Goal: Communication & Community: Participate in discussion

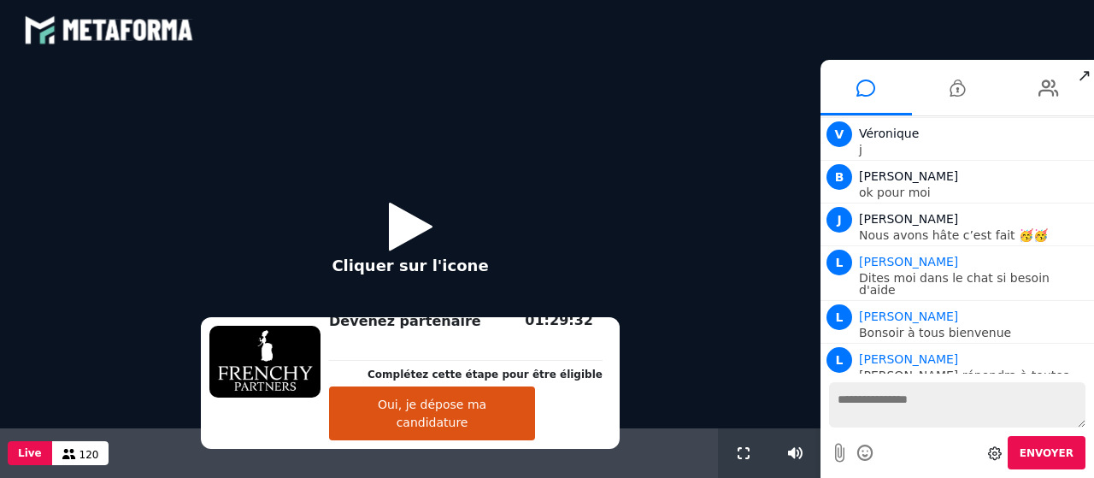
scroll to position [1601, 0]
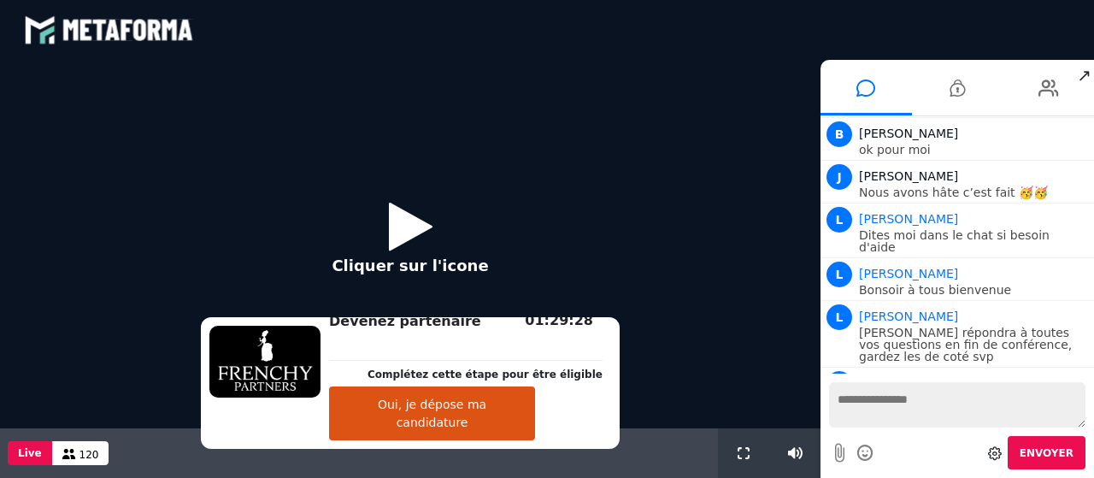
click at [398, 247] on icon at bounding box center [411, 226] width 44 height 56
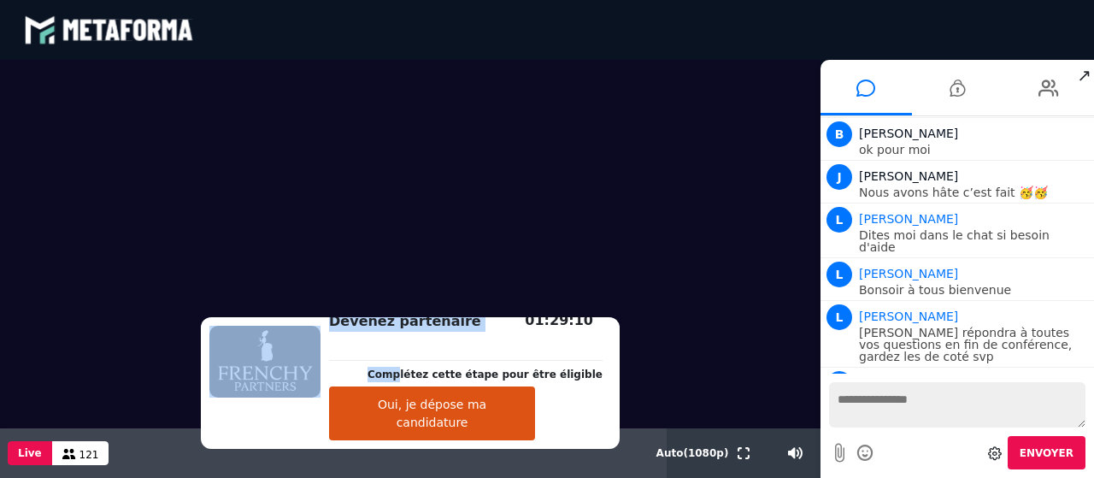
drag, startPoint x: 408, startPoint y: 361, endPoint x: 281, endPoint y: 356, distance: 127.4
click at [281, 356] on div "Devenez partenaire Complétez cette étape pour être éligible Oui, je dépose ma c…" at bounding box center [410, 383] width 419 height 132
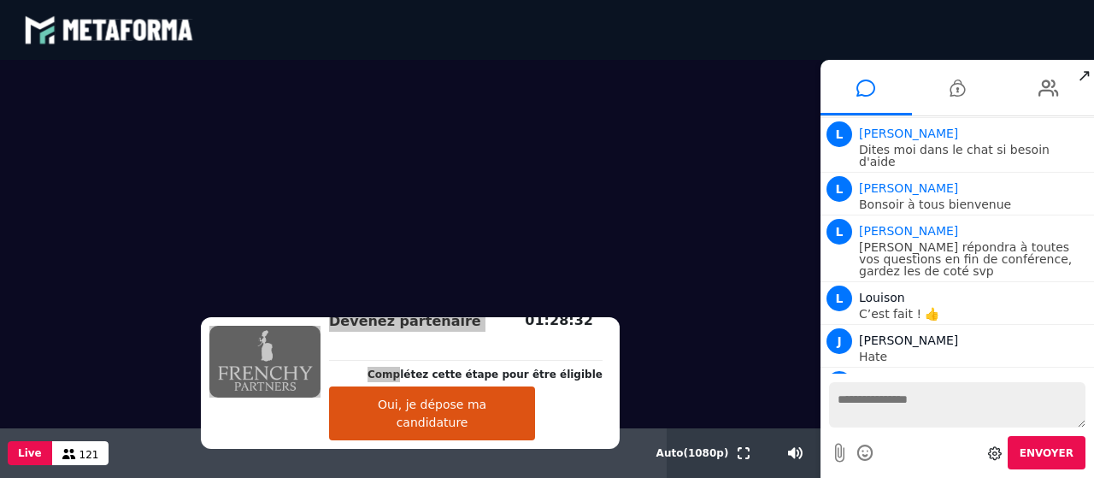
scroll to position [1729, 0]
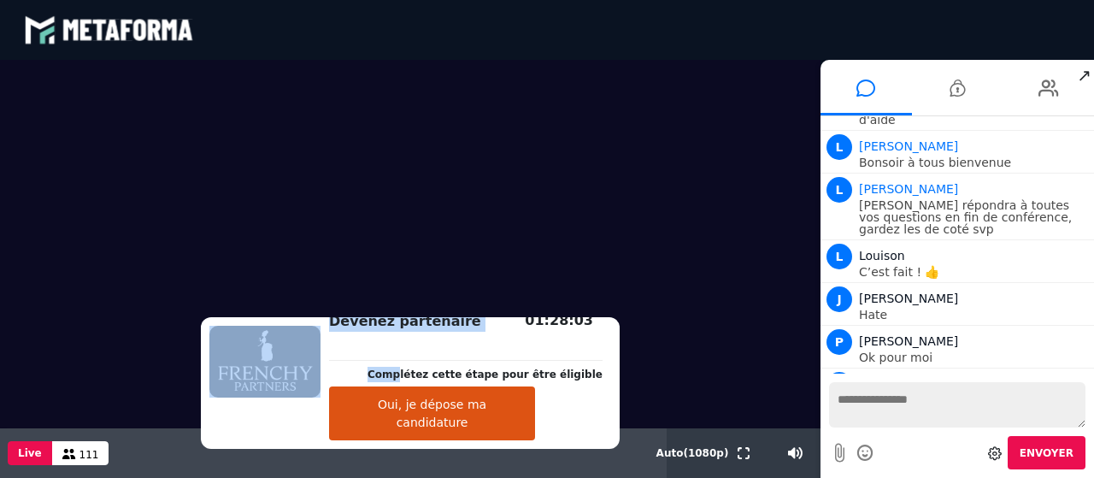
click at [453, 433] on button "Oui, je dépose ma candidature" at bounding box center [432, 413] width 206 height 54
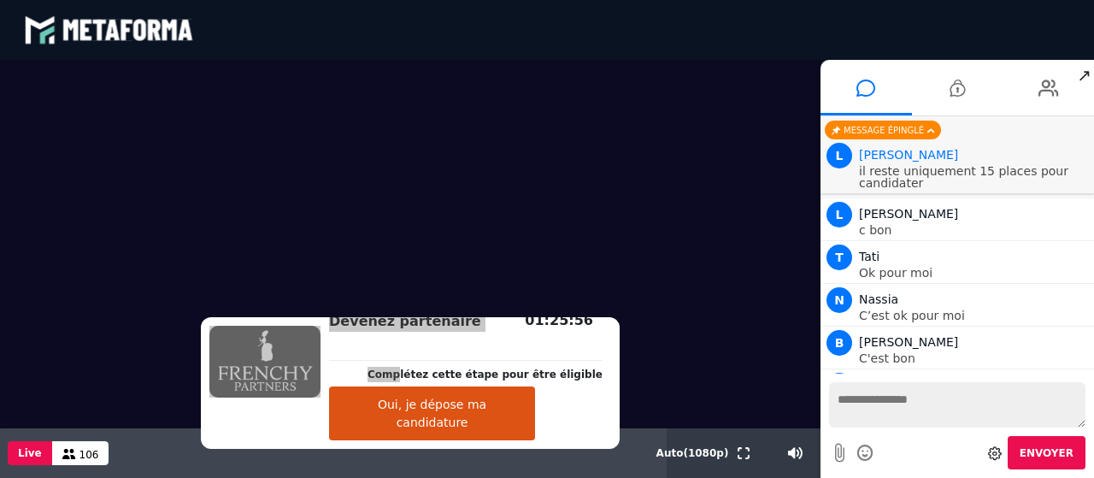
scroll to position [3, 0]
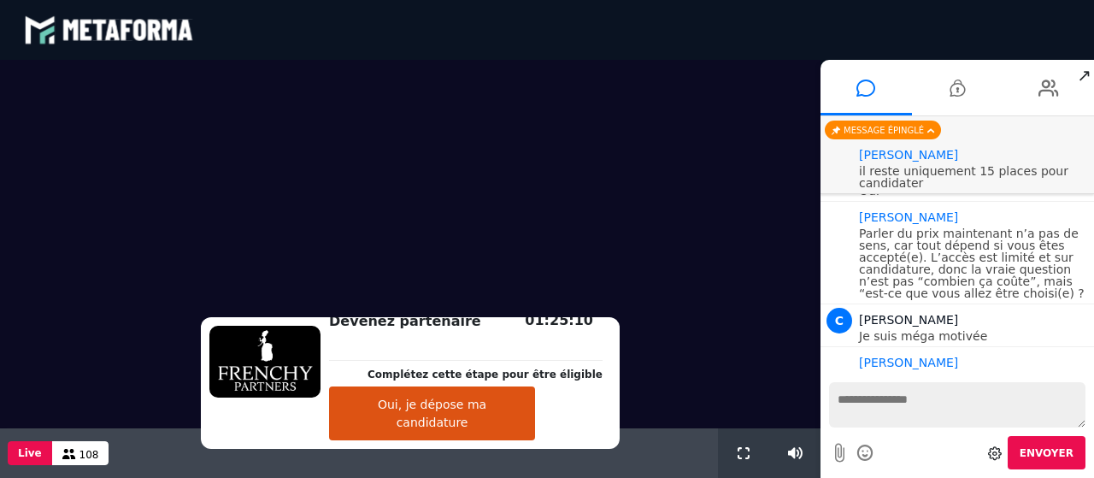
scroll to position [1506, 0]
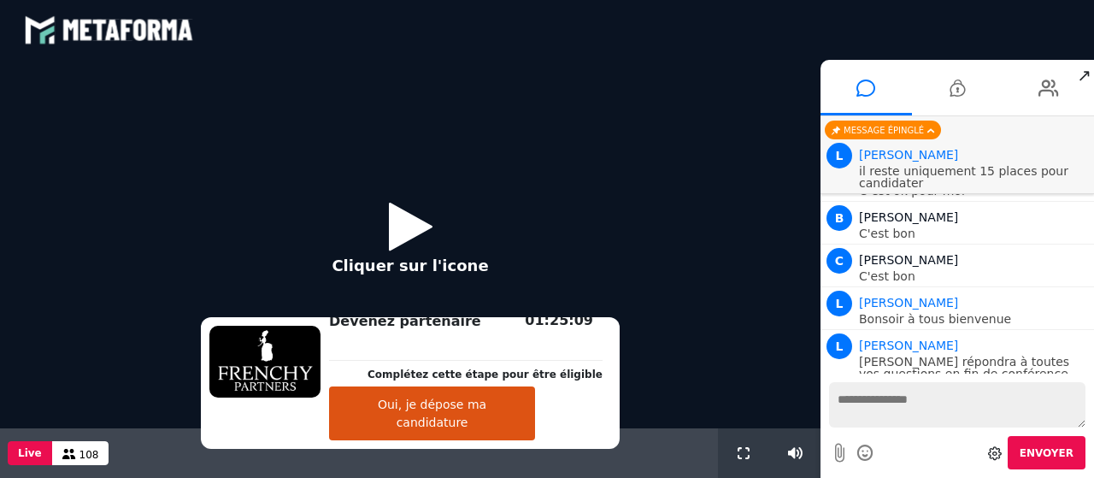
click at [414, 430] on button "Oui, je dépose ma candidature" at bounding box center [432, 413] width 206 height 54
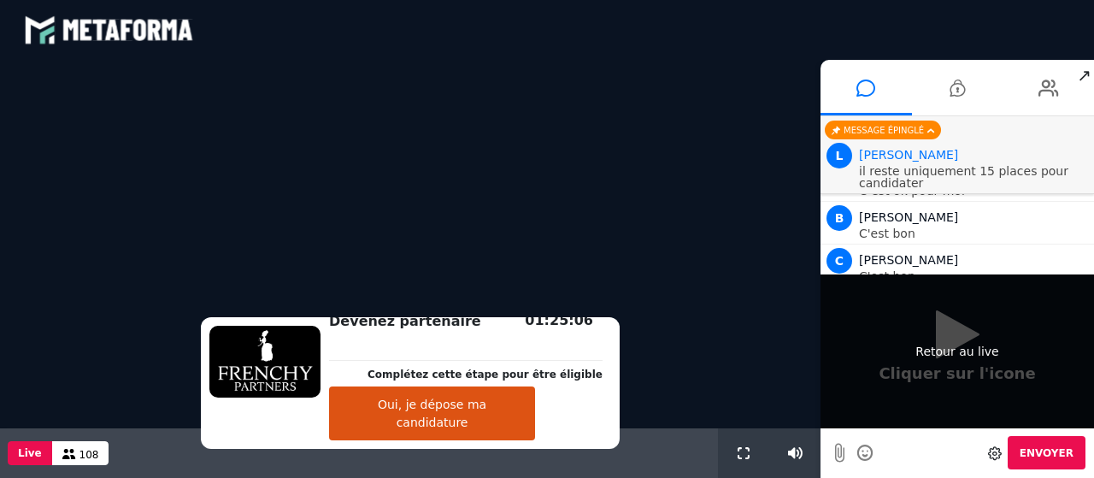
click at [950, 338] on div "Retour au live" at bounding box center [956, 351] width 273 height 154
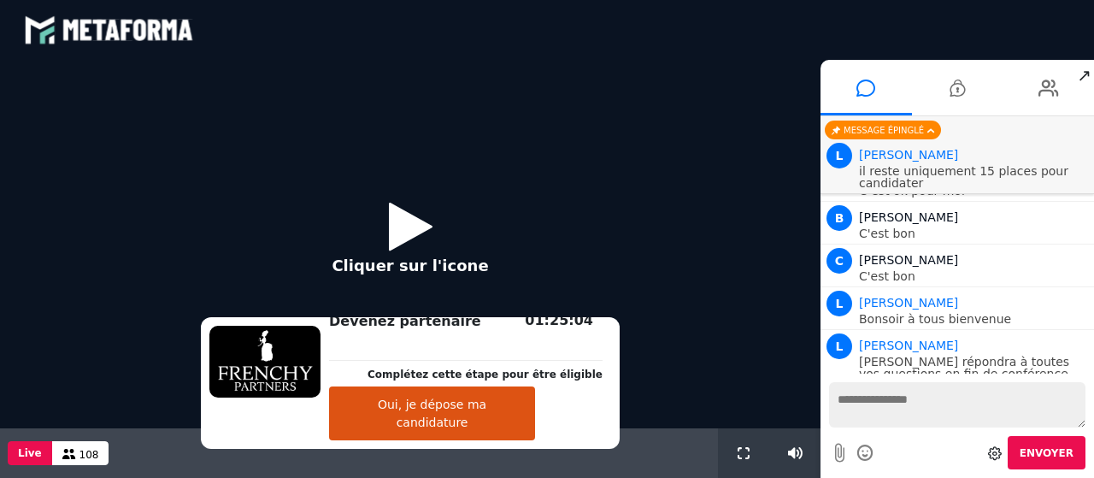
click at [381, 225] on button "Cliquer sur l'icone" at bounding box center [409, 244] width 191 height 110
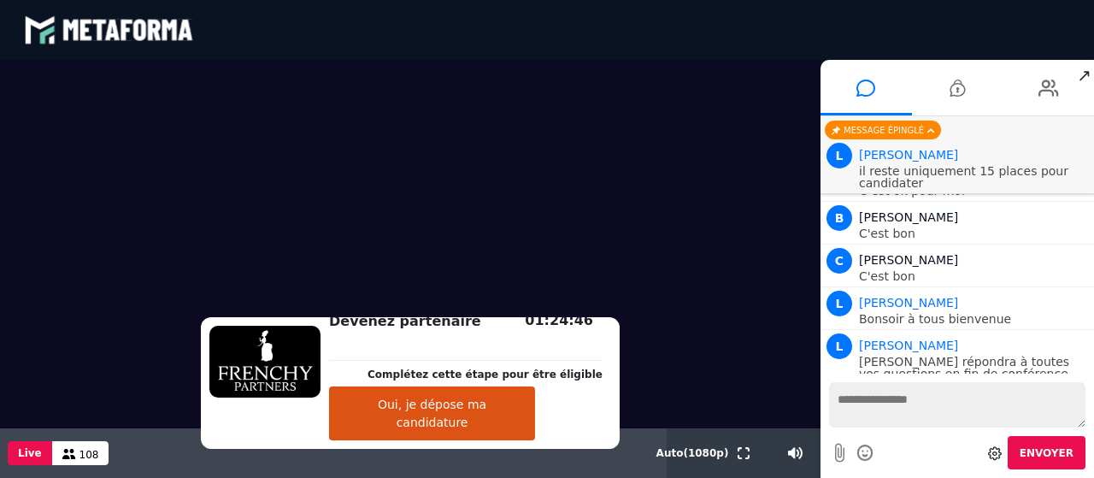
click at [450, 423] on button "Oui, je dépose ma candidature" at bounding box center [432, 413] width 206 height 54
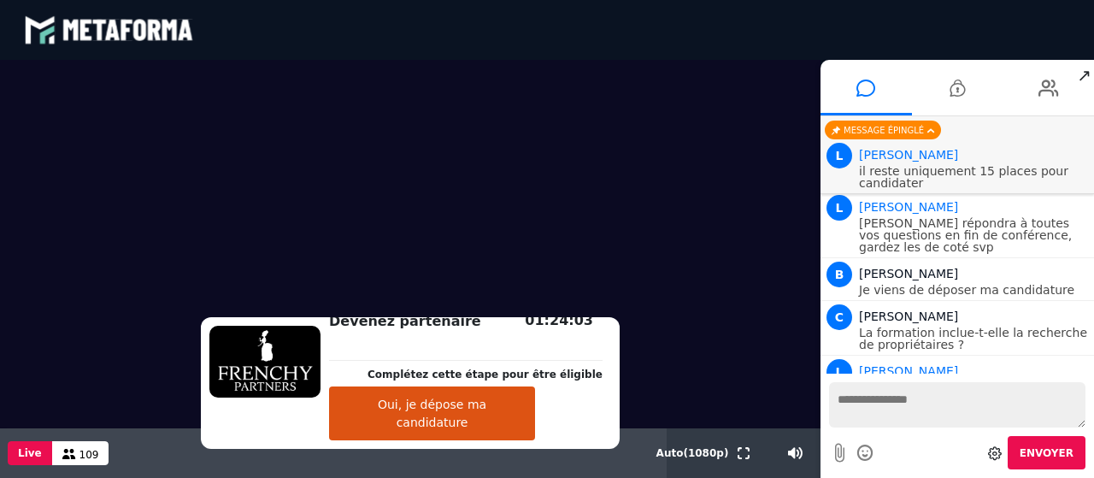
scroll to position [1687, 0]
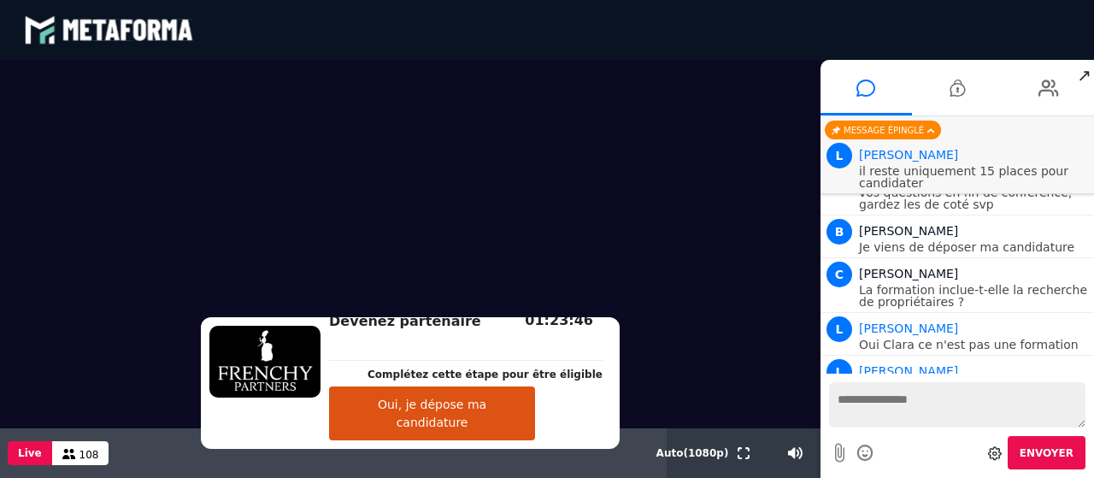
click at [934, 406] on textarea at bounding box center [957, 404] width 256 height 45
type textarea "**********"
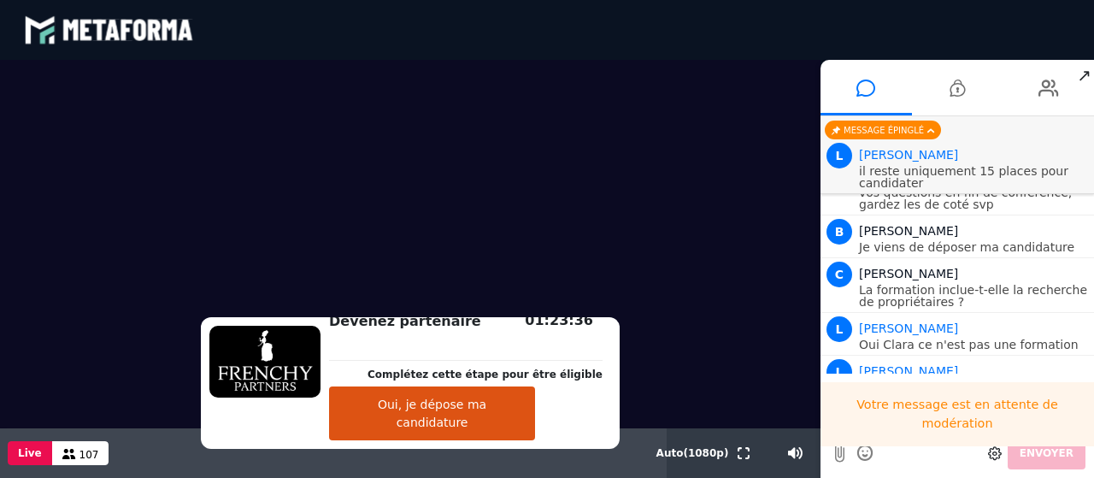
scroll to position [1729, 0]
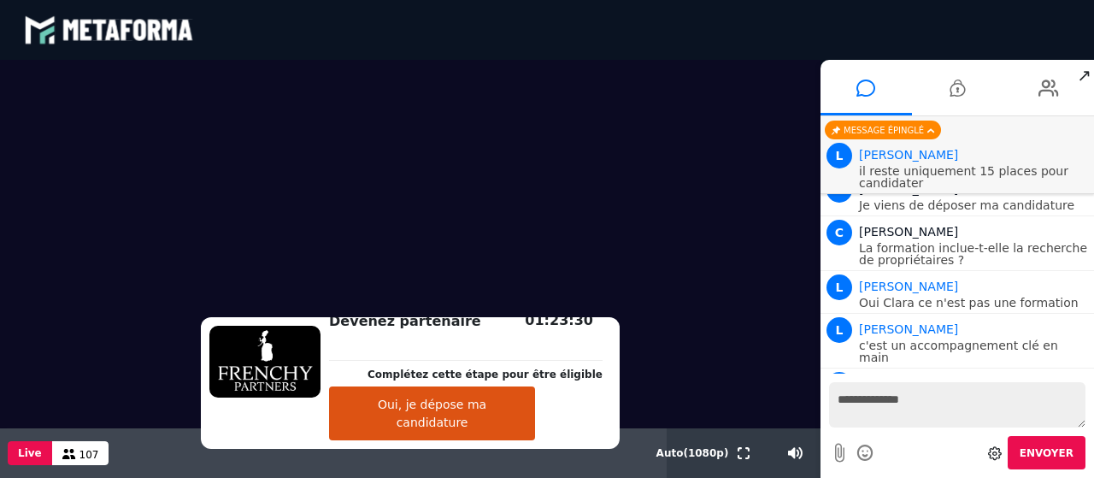
type textarea "**********"
click at [475, 424] on button "Oui, je dépose ma candidature" at bounding box center [432, 413] width 206 height 54
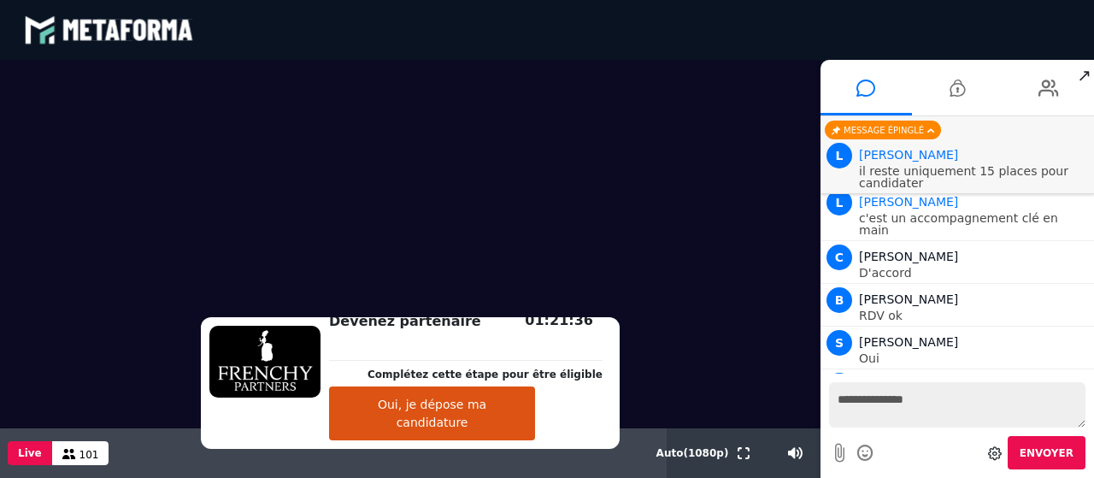
scroll to position [1631, 0]
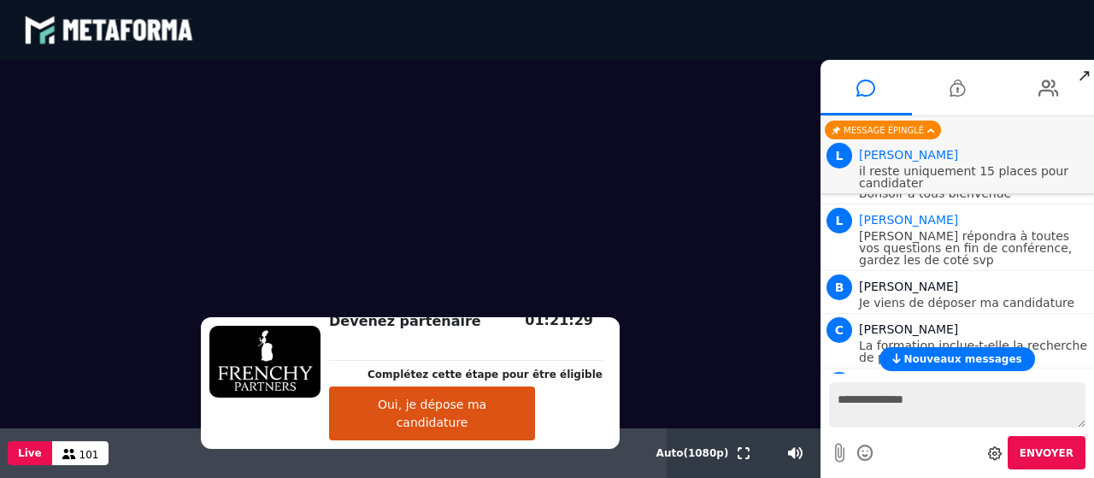
click at [1091, 367] on div "Nouveaux messages" at bounding box center [956, 359] width 273 height 24
click at [1091, 365] on div "Nouveaux messages" at bounding box center [956, 359] width 273 height 24
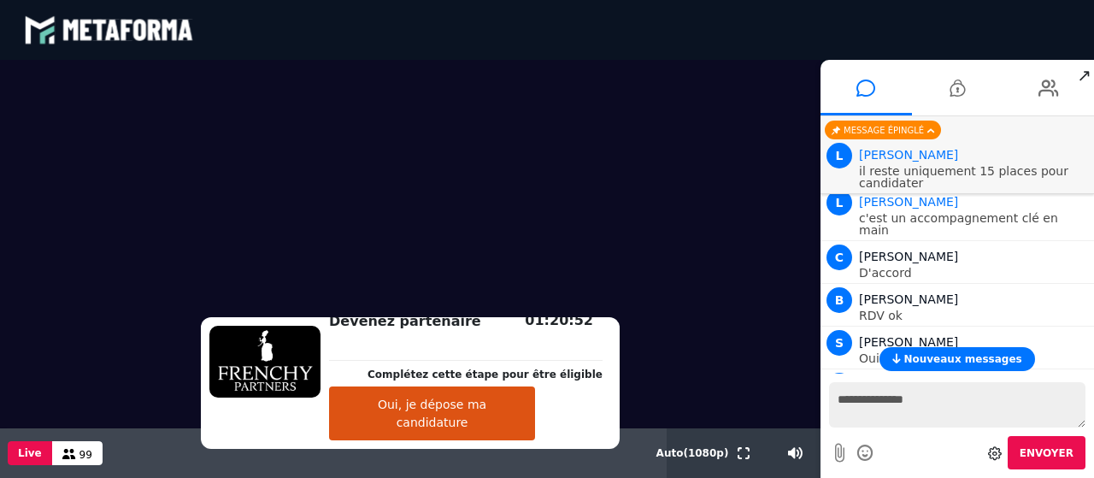
click at [1090, 361] on div "Nouveaux messages" at bounding box center [956, 359] width 273 height 24
click at [1093, 362] on div "Nouveaux messages" at bounding box center [956, 359] width 273 height 24
click at [917, 445] on div "Envoyer" at bounding box center [957, 452] width 256 height 33
click at [1090, 367] on div "Nouveaux messages" at bounding box center [956, 359] width 273 height 24
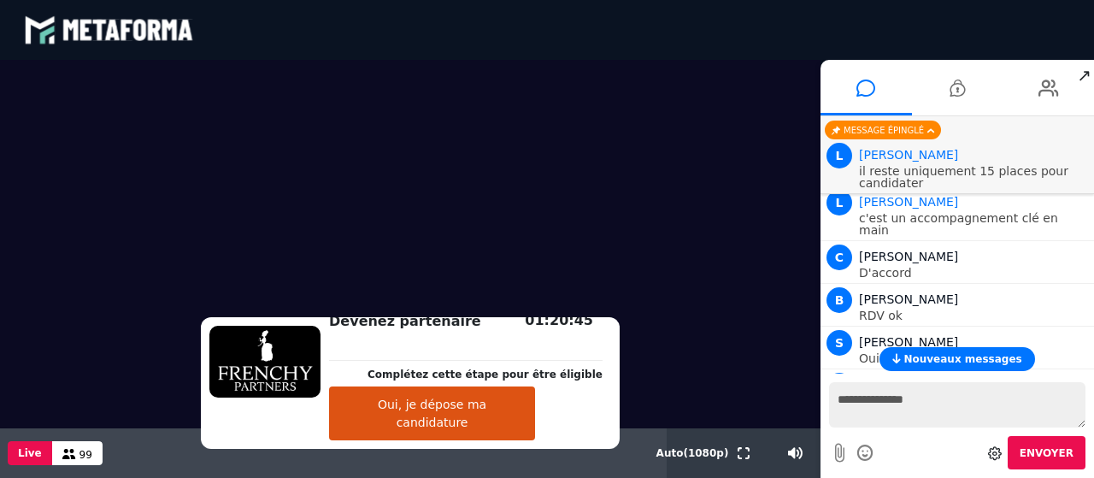
click at [971, 363] on span "Nouveaux messages" at bounding box center [962, 359] width 118 height 12
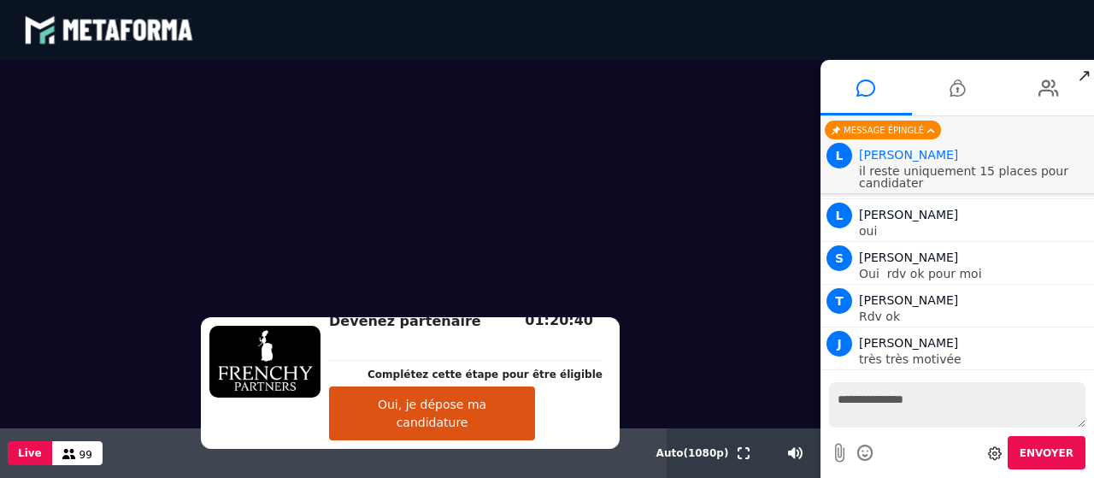
click at [892, 421] on textarea "**********" at bounding box center [957, 404] width 256 height 45
click at [1092, 379] on div "**********" at bounding box center [956, 425] width 273 height 104
drag, startPoint x: 1092, startPoint y: 379, endPoint x: 1089, endPoint y: 363, distance: 15.8
click at [1089, 363] on div "Nouveaux messages S Sev Oui É [PERSON_NAME] L [PERSON_NAME] du prix maintenant …" at bounding box center [956, 296] width 273 height 361
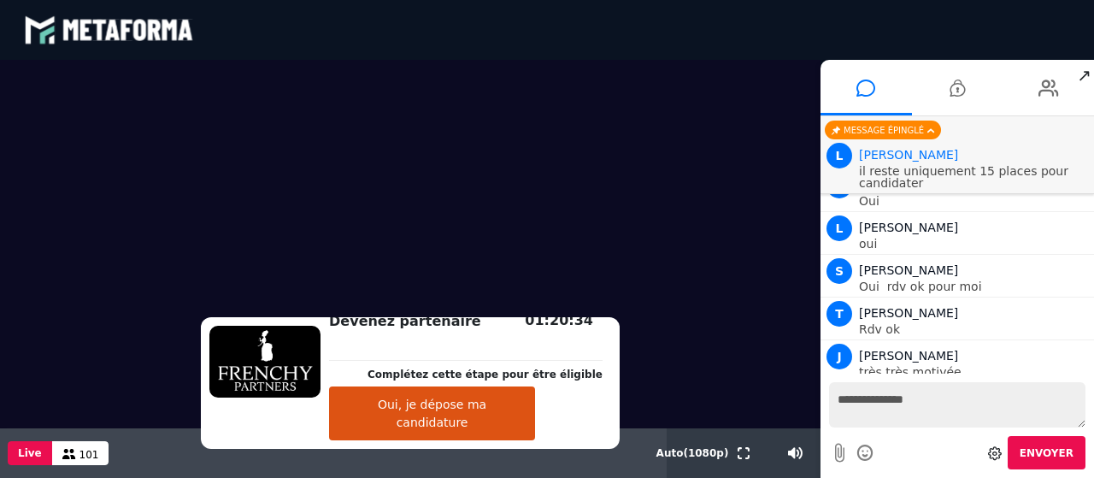
scroll to position [2012, 0]
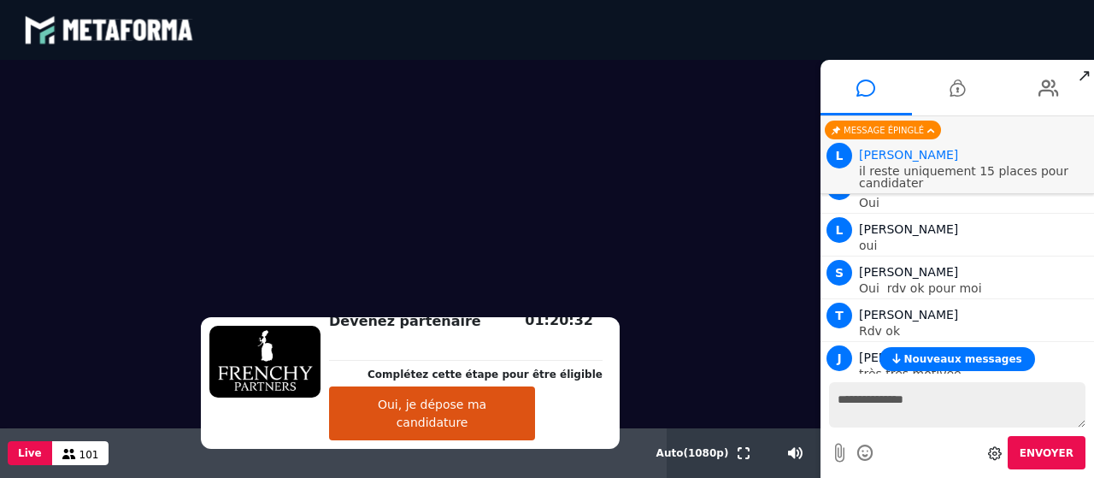
click at [954, 354] on span "Nouveaux messages" at bounding box center [962, 359] width 118 height 12
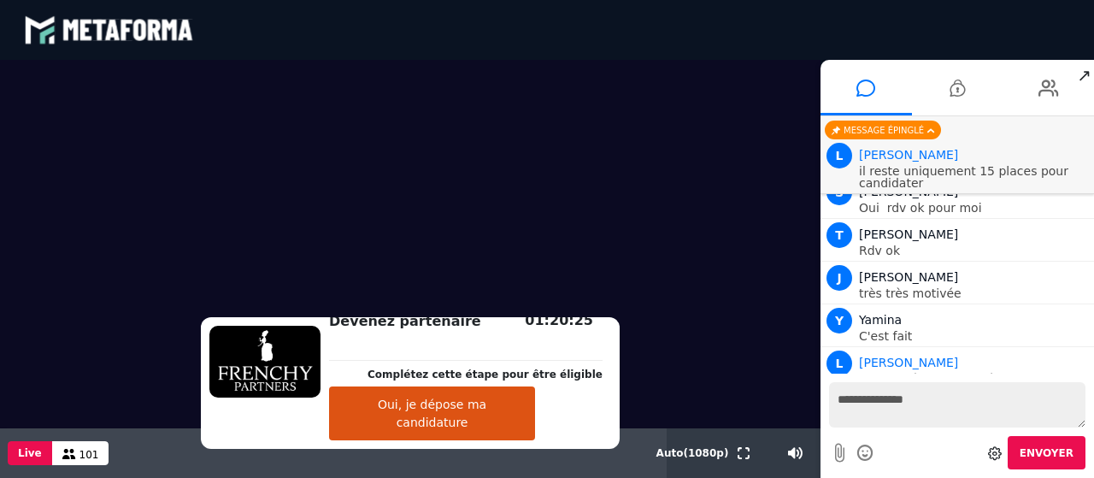
click at [924, 408] on textarea "**********" at bounding box center [957, 404] width 256 height 45
type textarea "**********"
click at [467, 424] on button "Oui, je dépose ma candidature" at bounding box center [432, 413] width 206 height 54
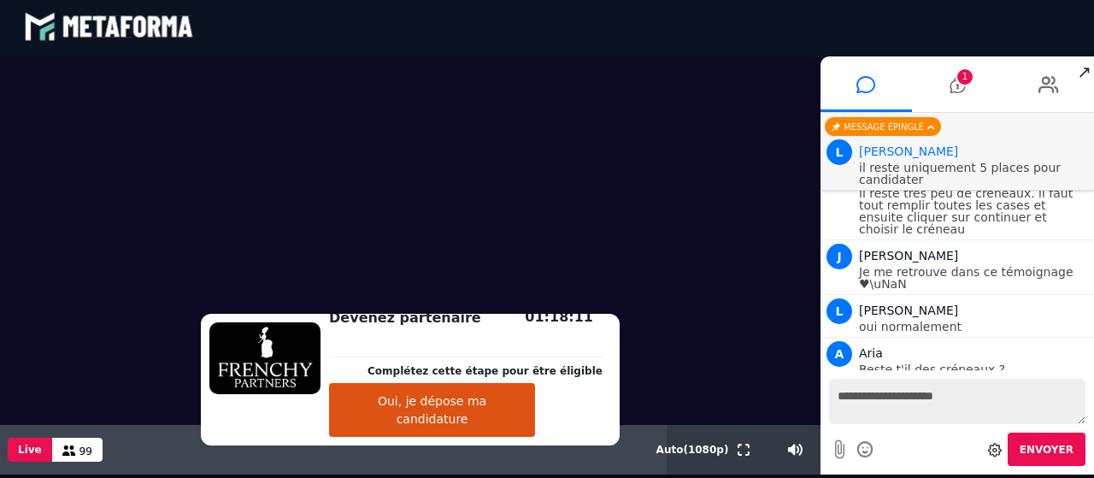
scroll to position [0, 0]
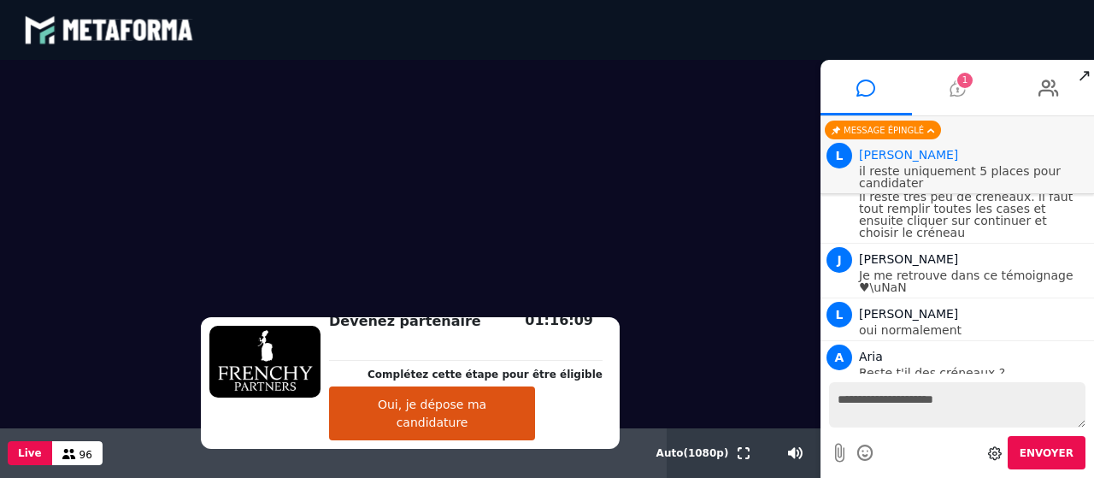
click at [963, 86] on span "1" at bounding box center [964, 80] width 15 height 15
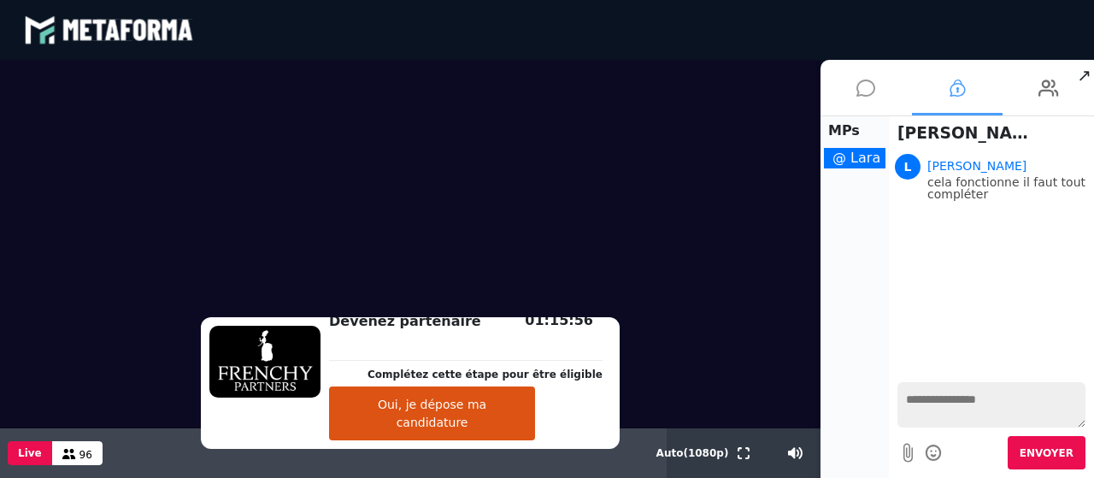
click at [867, 93] on icon at bounding box center [865, 88] width 19 height 43
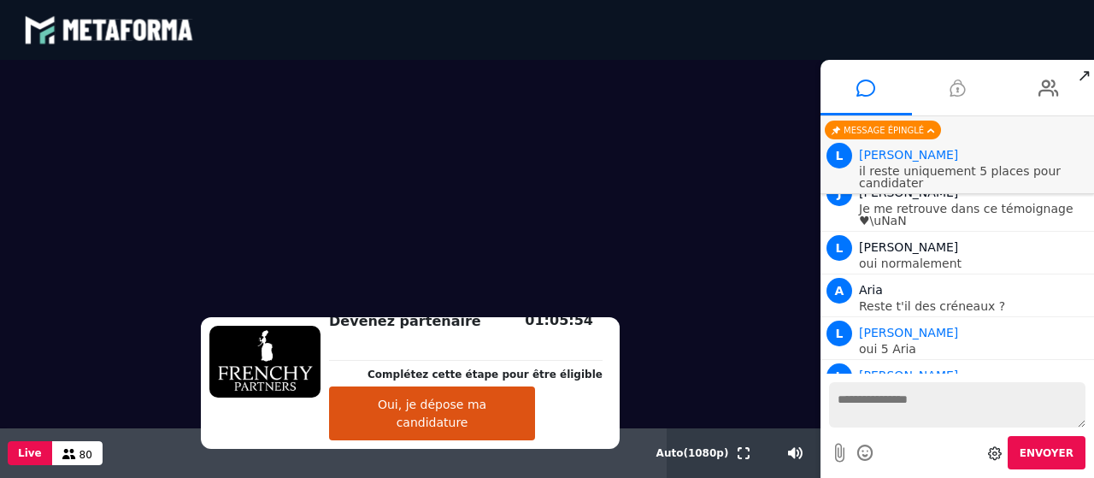
scroll to position [2406, 0]
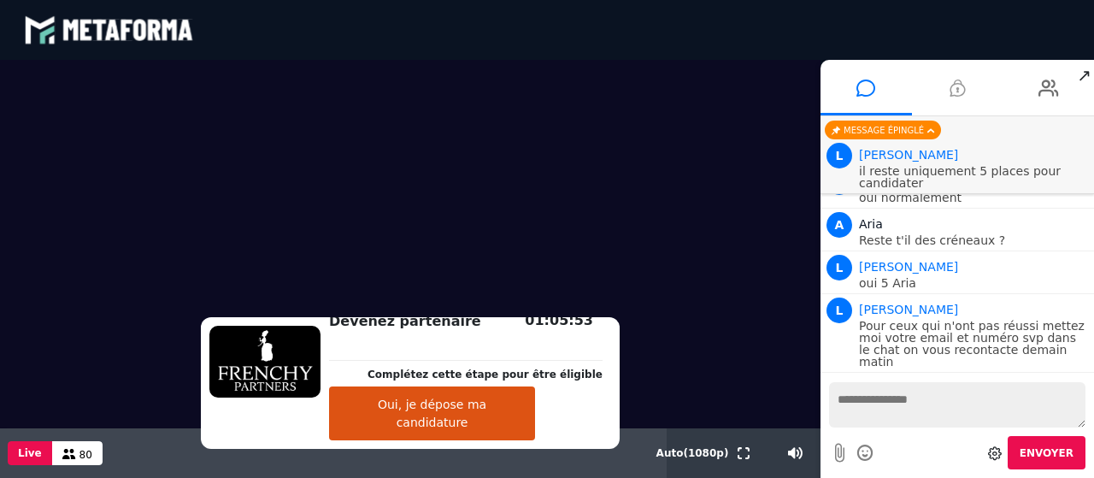
click at [554, 250] on video at bounding box center [410, 244] width 820 height 368
click at [671, 392] on video at bounding box center [410, 244] width 820 height 368
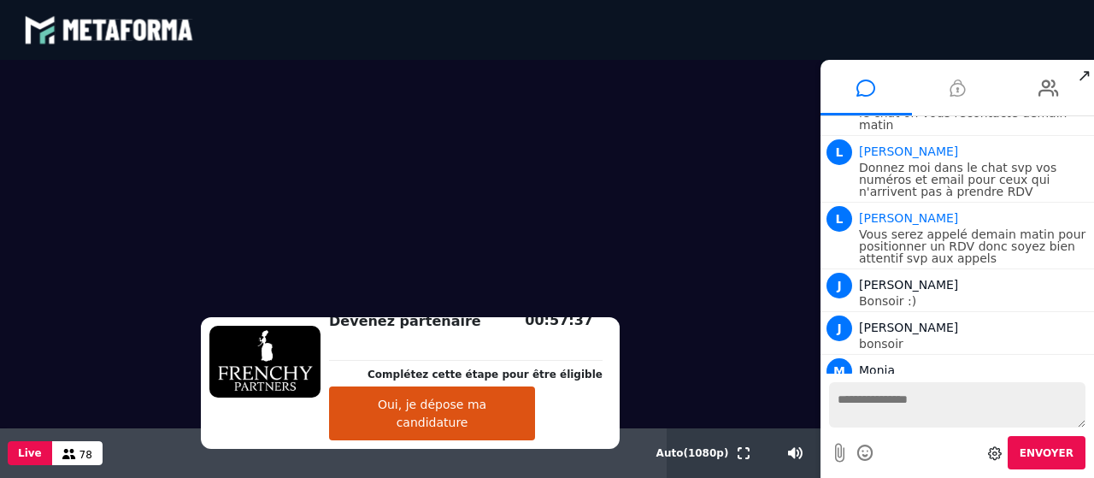
scroll to position [2685, 0]
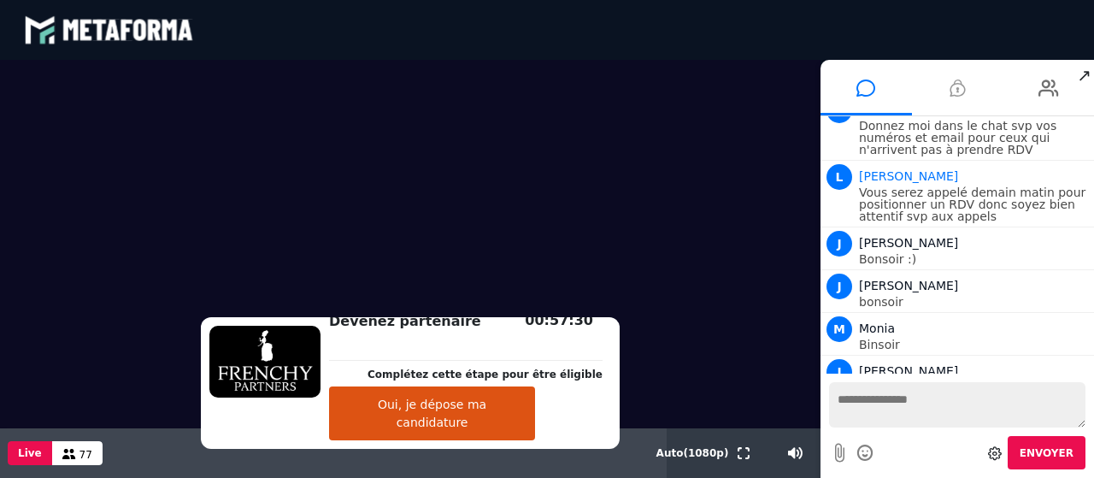
click at [473, 214] on video at bounding box center [410, 244] width 820 height 368
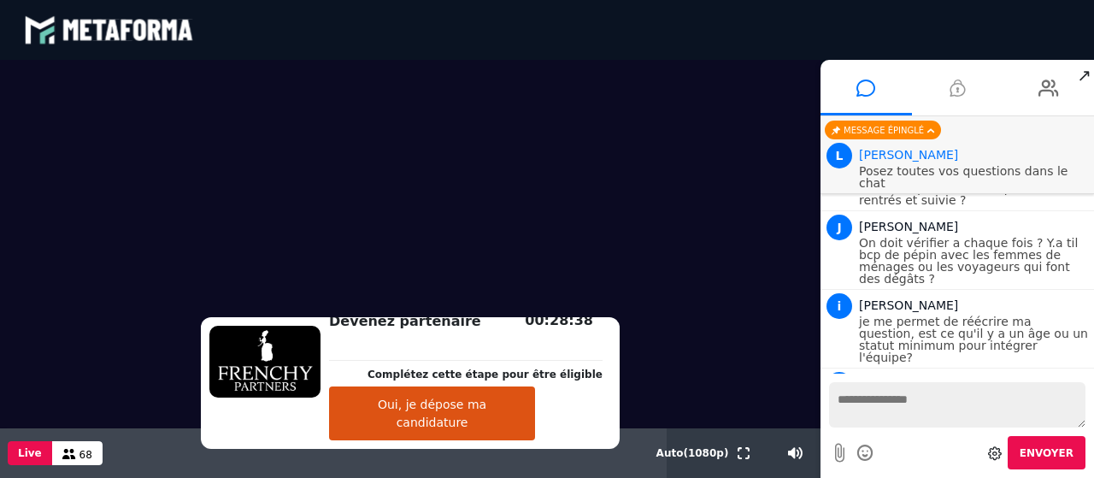
scroll to position [5776, 0]
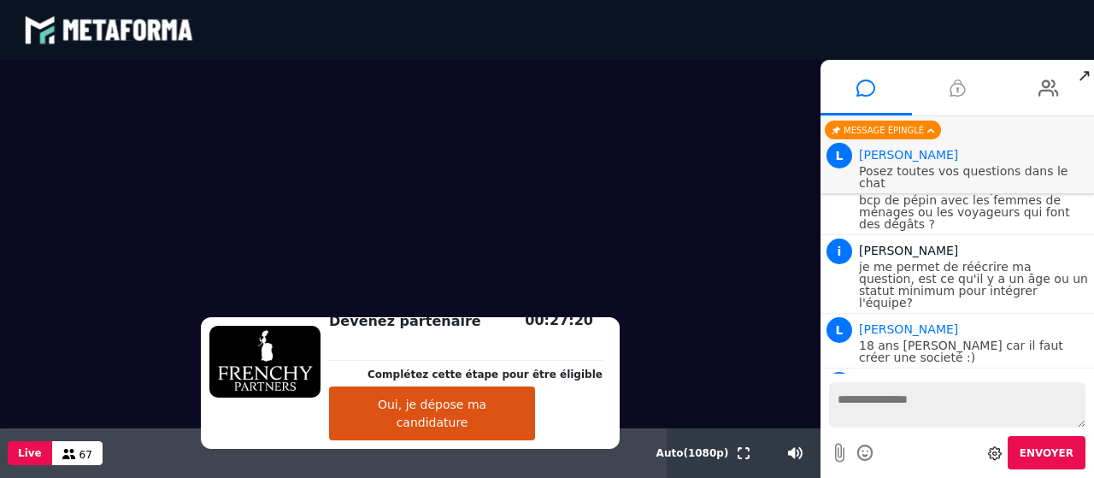
click at [874, 400] on textarea at bounding box center [957, 404] width 256 height 45
type textarea "**********"
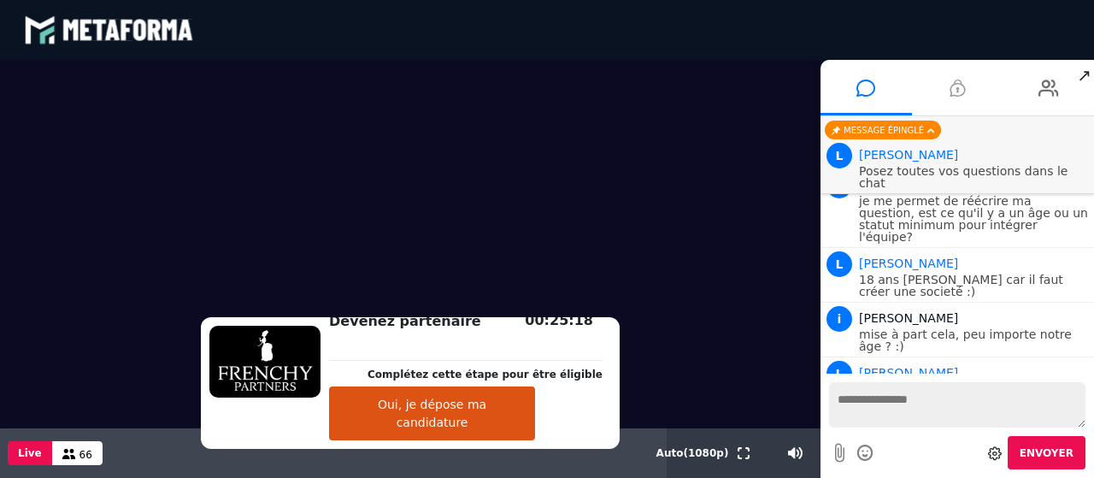
click at [1091, 375] on div "Votre message est en attente de modération Envoyer" at bounding box center [956, 425] width 273 height 104
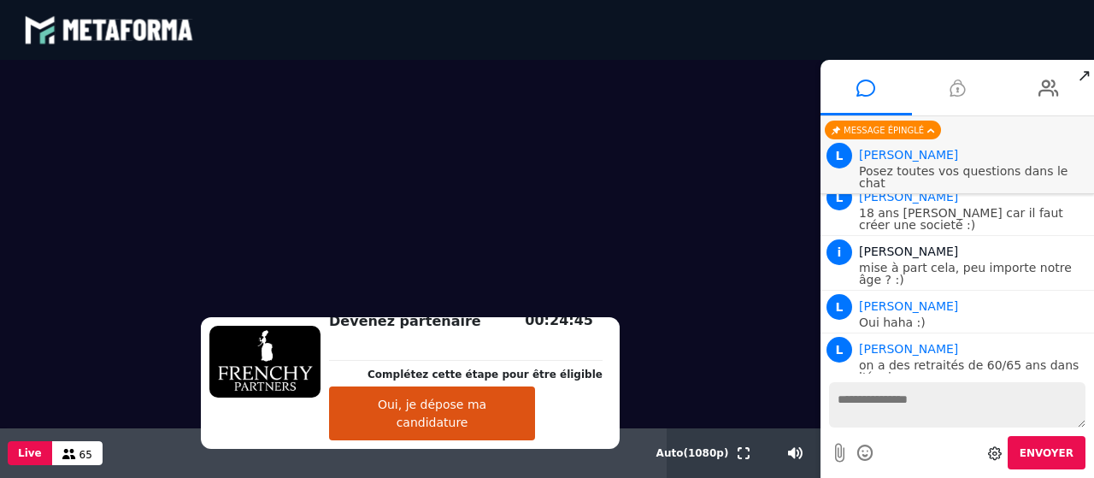
click at [1091, 376] on div "Votre message est en attente de modération Envoyer" at bounding box center [956, 425] width 273 height 104
drag, startPoint x: 1049, startPoint y: 333, endPoint x: 1078, endPoint y: 347, distance: 32.1
click at [1091, 371] on div "Nouveaux messages S Sev Oui É [PERSON_NAME] L [PERSON_NAME] du prix maintenant …" at bounding box center [956, 296] width 273 height 361
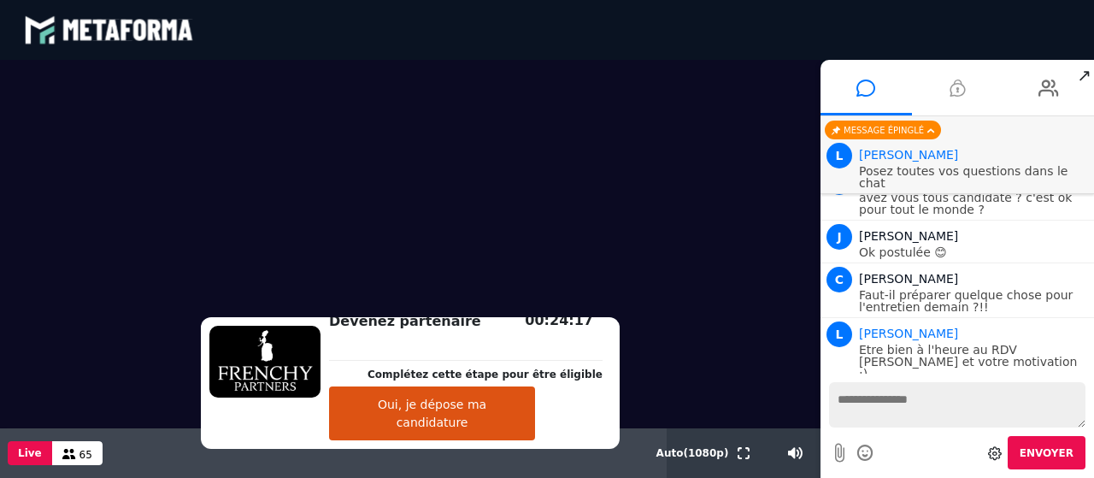
scroll to position [4669, 0]
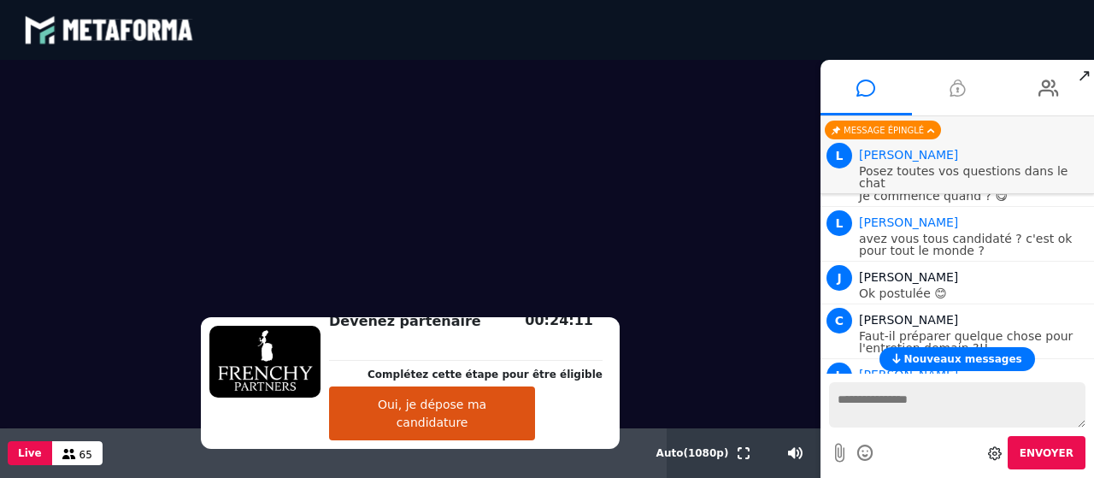
click at [955, 87] on icon at bounding box center [956, 88] width 15 height 43
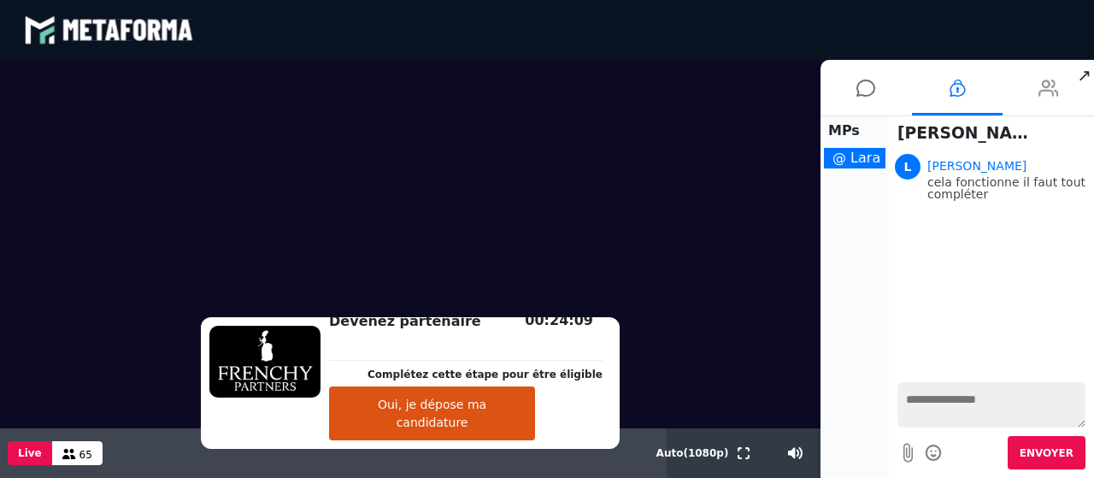
click at [1039, 103] on icon at bounding box center [1048, 88] width 21 height 43
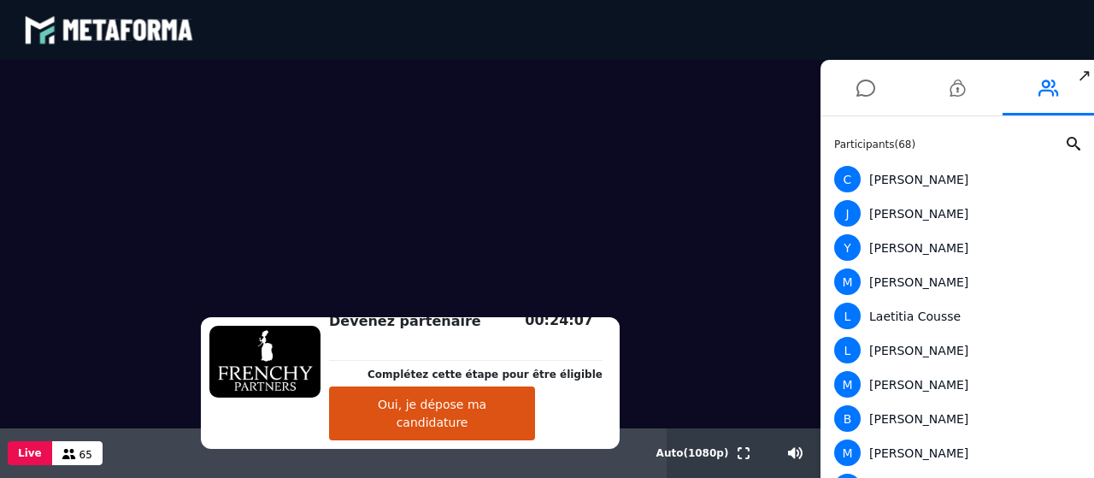
click at [1089, 258] on div "Participants ( 68 ) C [PERSON_NAME] Y [PERSON_NAME] L [PERSON_NAME] L [PERSON_N…" at bounding box center [956, 296] width 273 height 361
click at [869, 85] on icon at bounding box center [865, 88] width 19 height 43
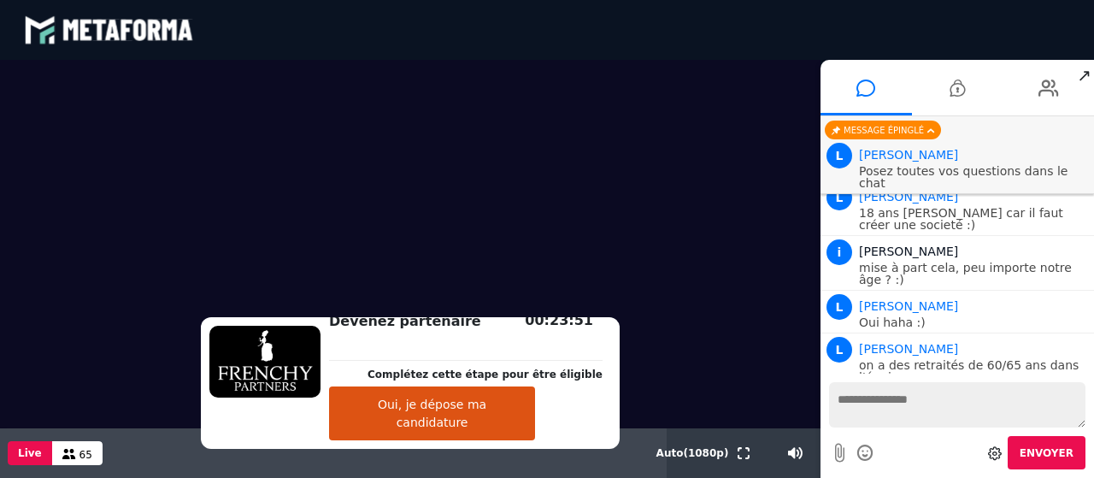
scroll to position [5629, 0]
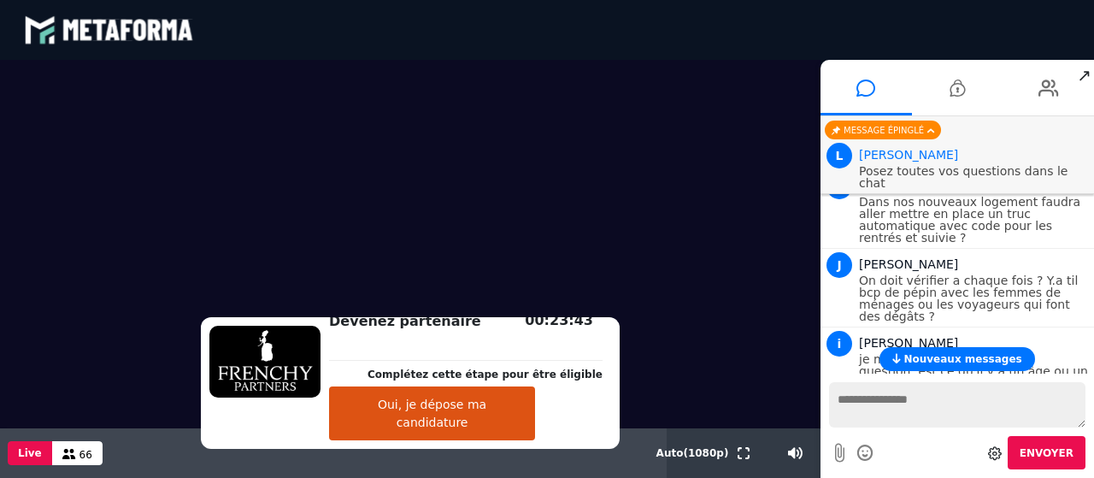
click at [951, 366] on button "Nouveaux messages" at bounding box center [956, 359] width 155 height 24
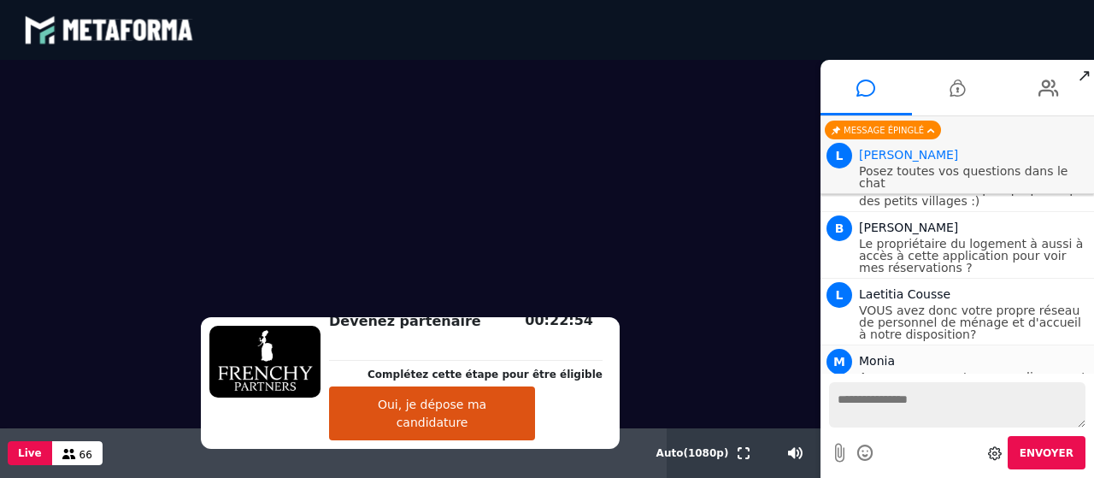
scroll to position [6261, 0]
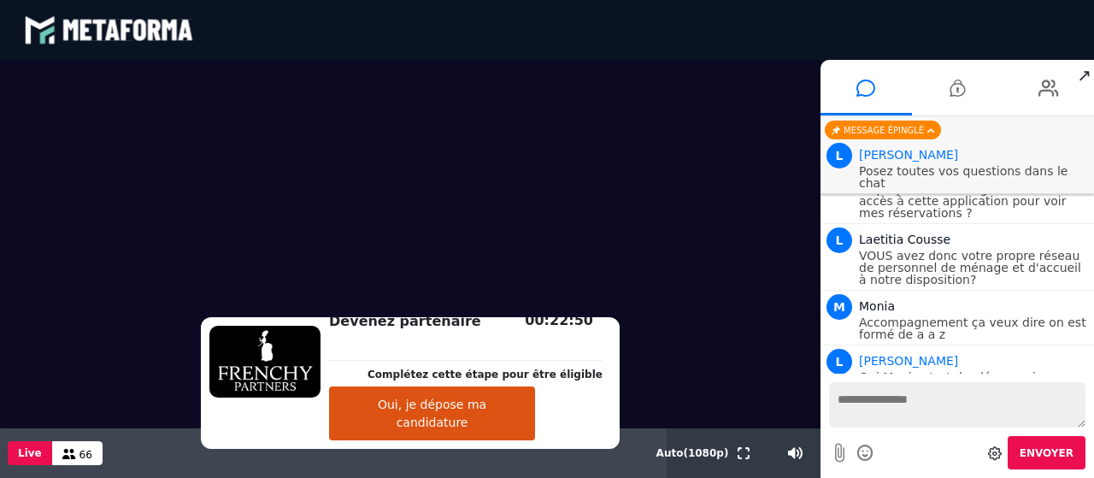
click at [890, 393] on textarea at bounding box center [957, 404] width 256 height 45
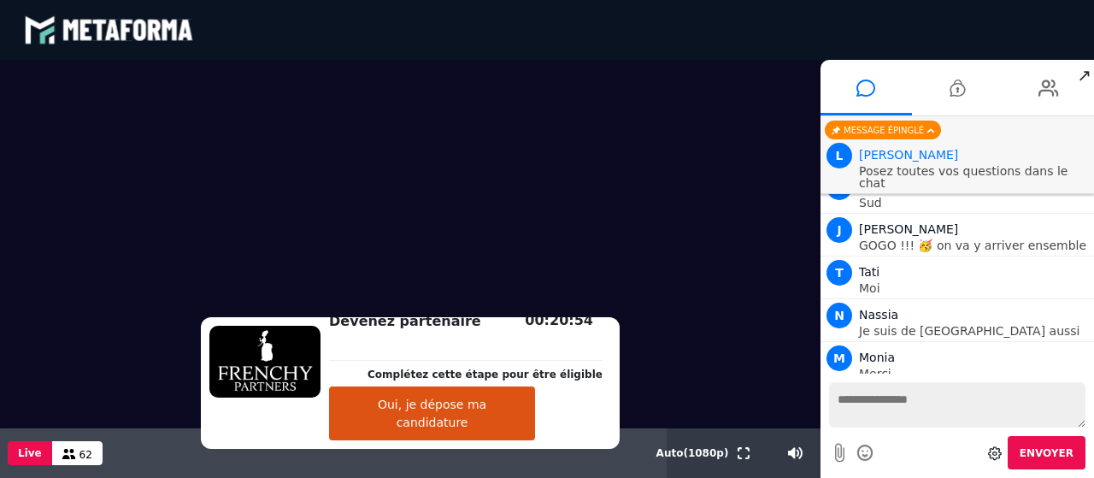
scroll to position [6436, 0]
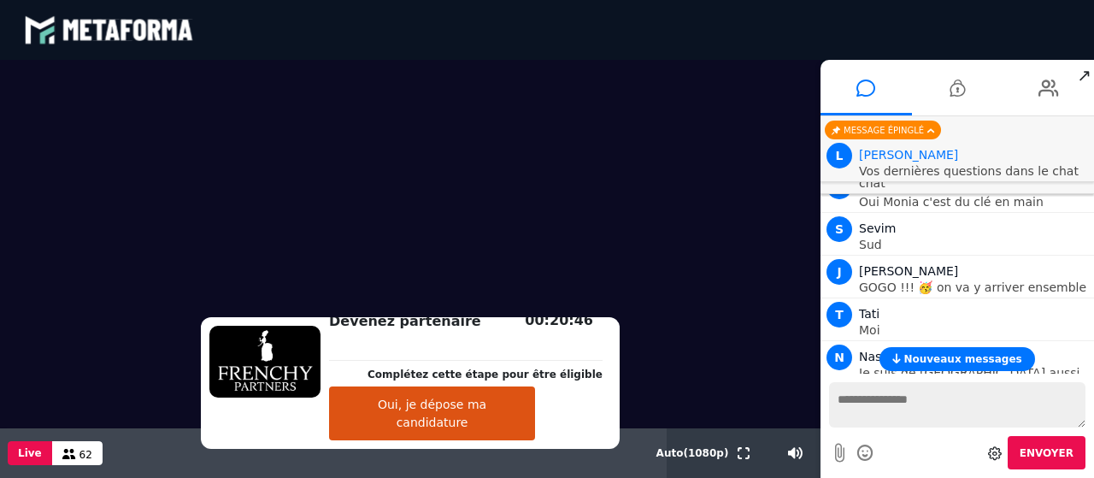
click at [941, 357] on span "Nouveaux messages" at bounding box center [962, 359] width 118 height 12
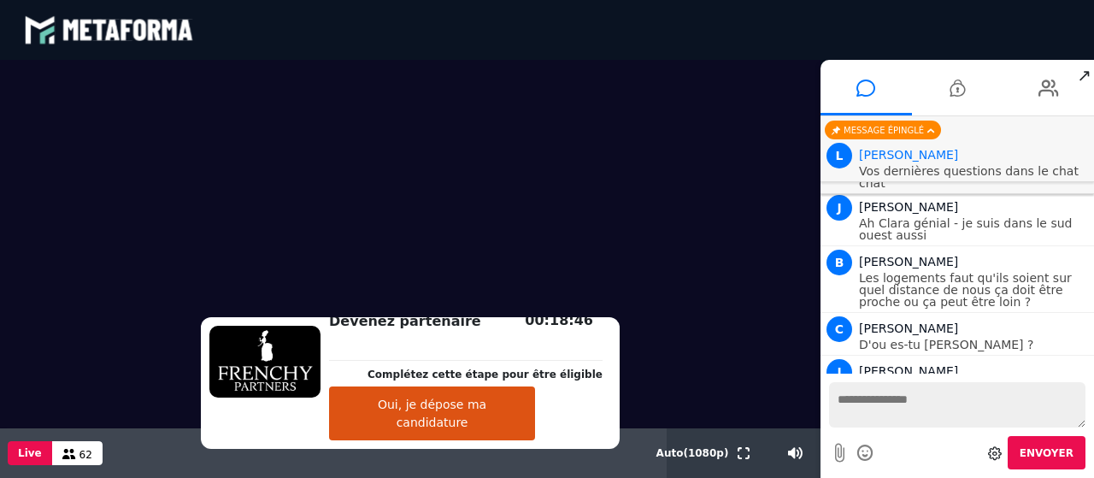
scroll to position [6866, 0]
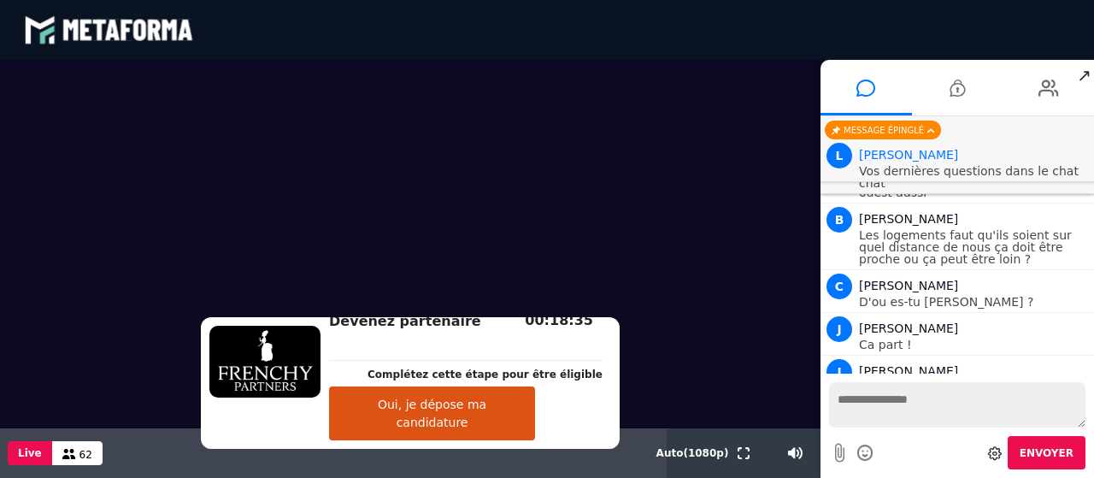
click at [862, 447] on icon at bounding box center [865, 452] width 19 height 21
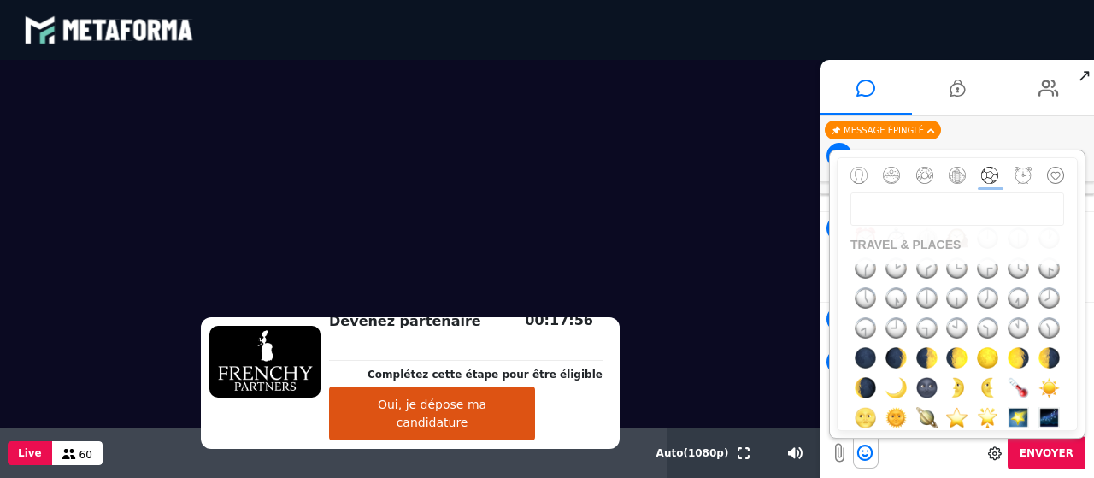
scroll to position [4283, 0]
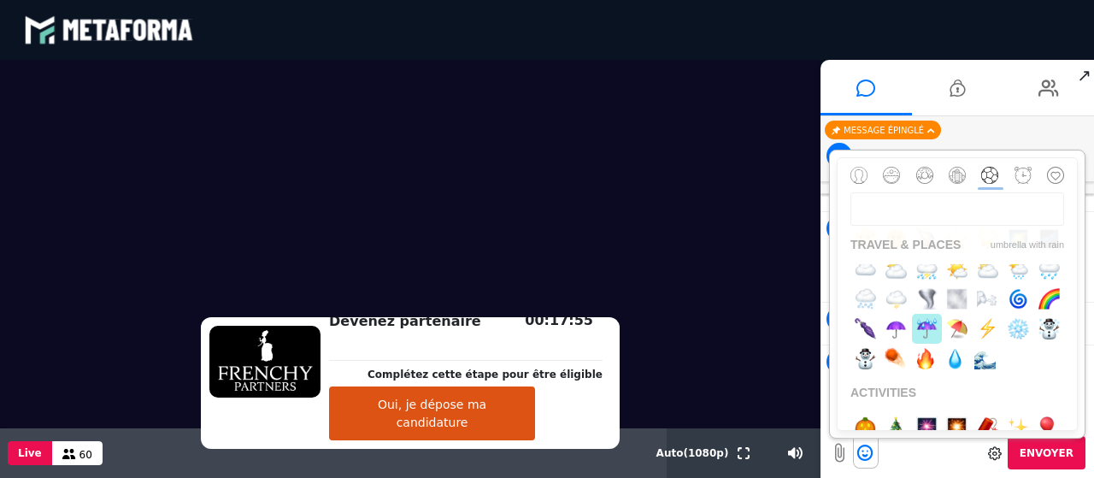
click at [931, 343] on button "button" at bounding box center [927, 329] width 30 height 30
type textarea "*"
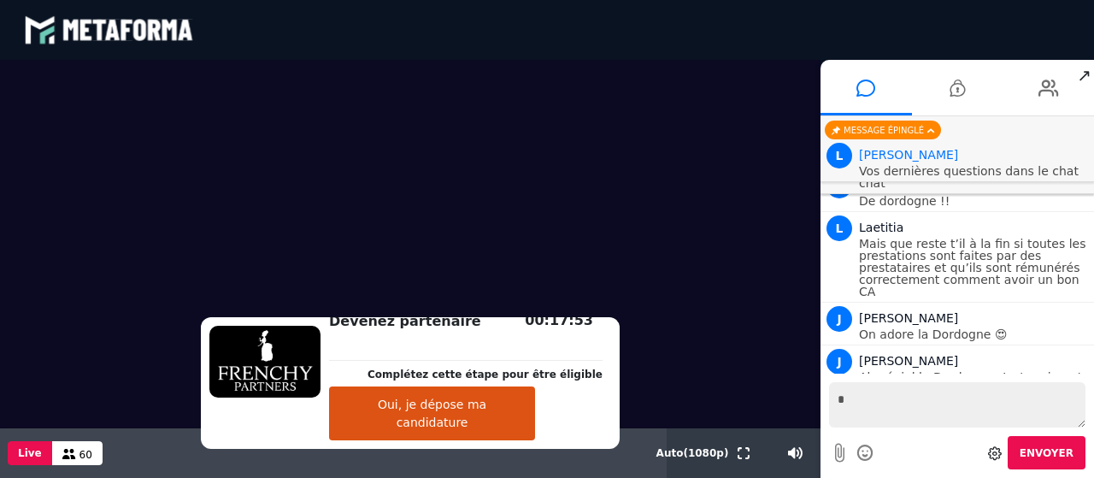
click at [872, 401] on textarea "*" at bounding box center [957, 404] width 256 height 45
click at [862, 447] on icon at bounding box center [865, 452] width 19 height 21
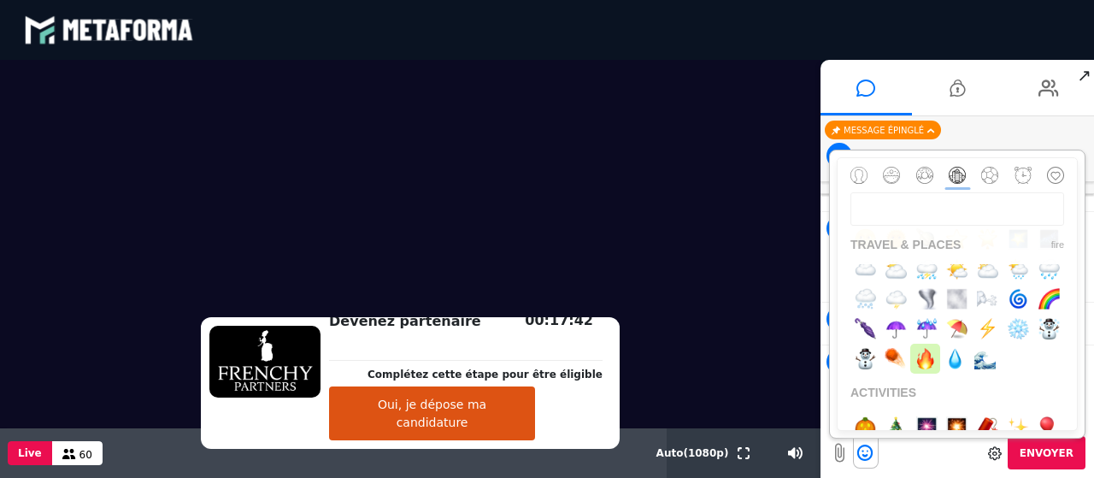
click at [924, 356] on img "button" at bounding box center [924, 358] width 21 height 21
type textarea "**"
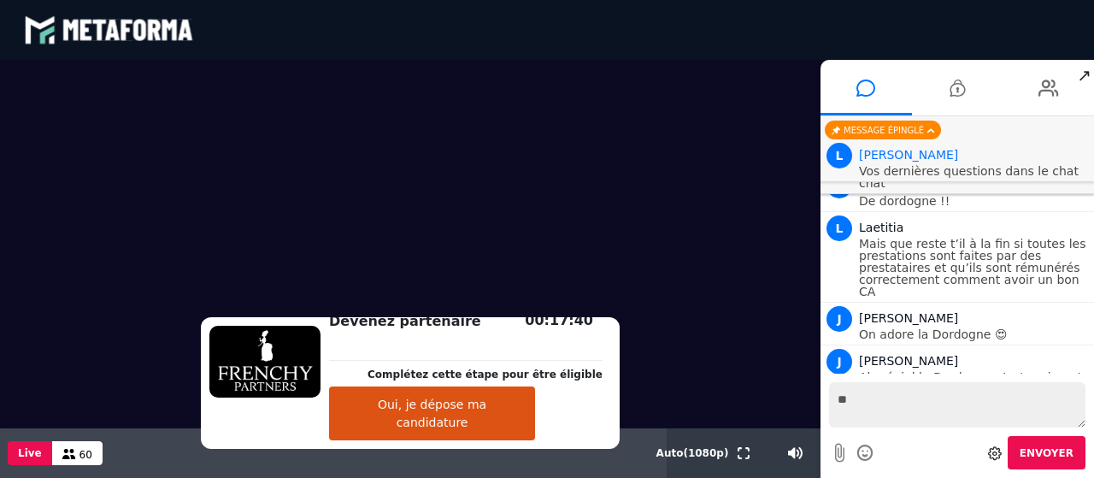
click at [1037, 450] on span "Envoyer" at bounding box center [1046, 453] width 54 height 12
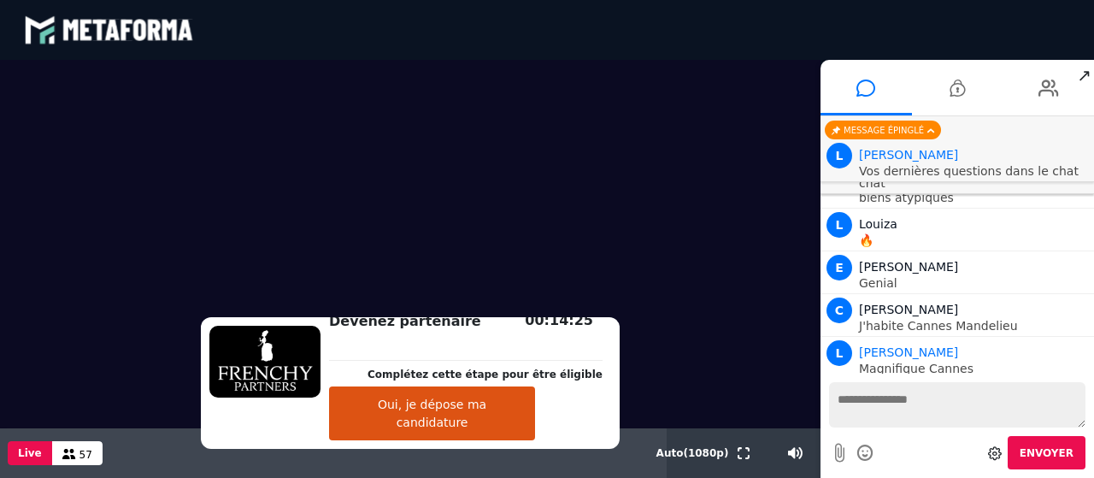
scroll to position [7771, 0]
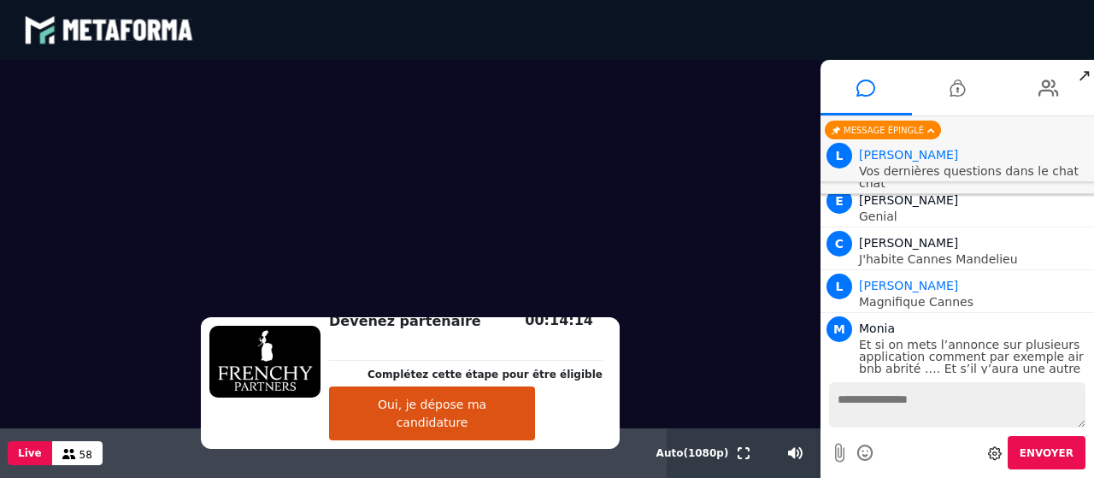
click at [896, 402] on textarea at bounding box center [957, 404] width 256 height 45
type textarea "**********"
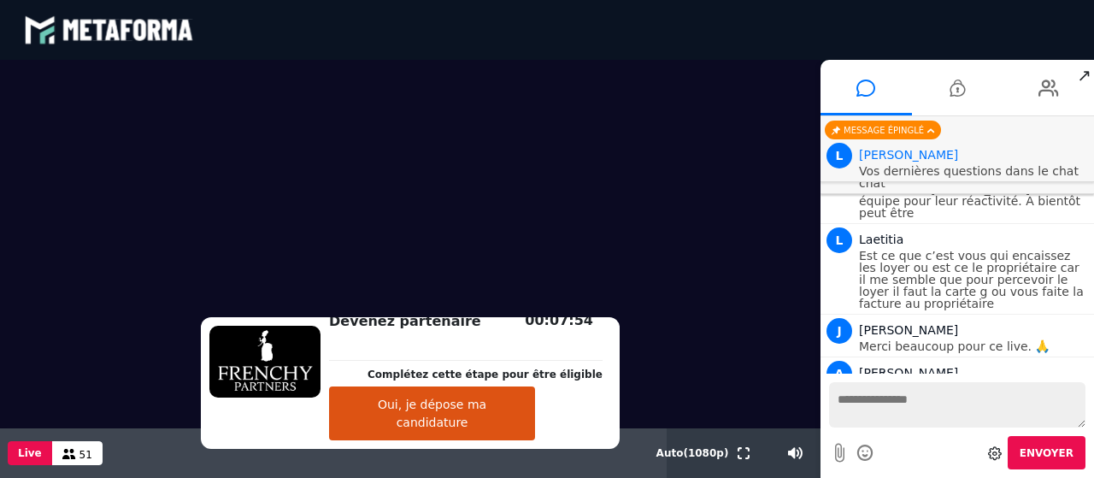
scroll to position [8722, 0]
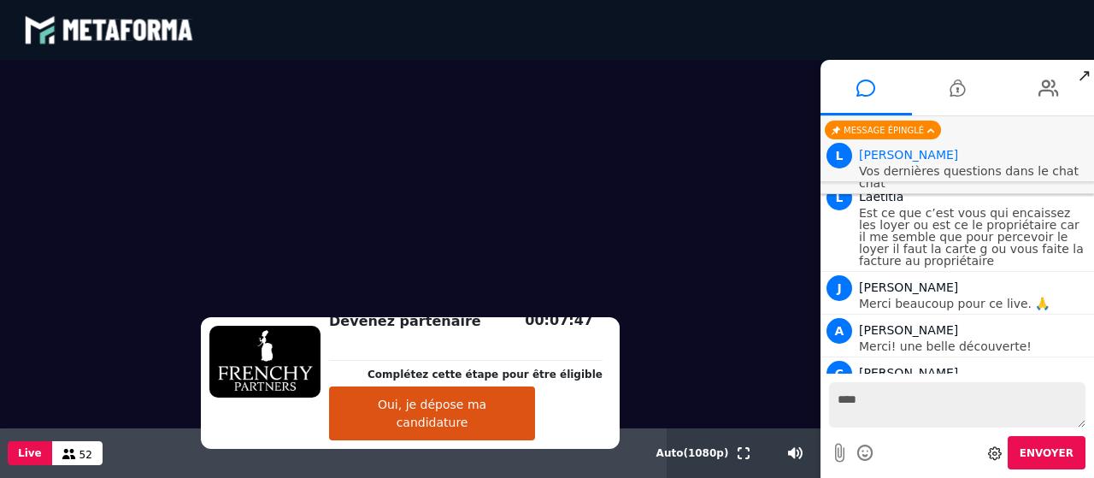
type textarea "*****"
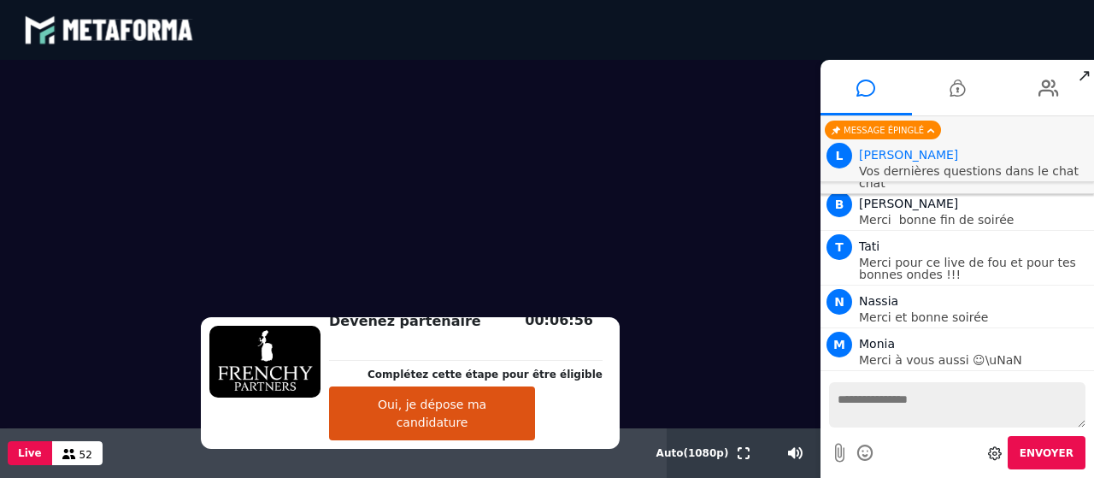
scroll to position [9073, 0]
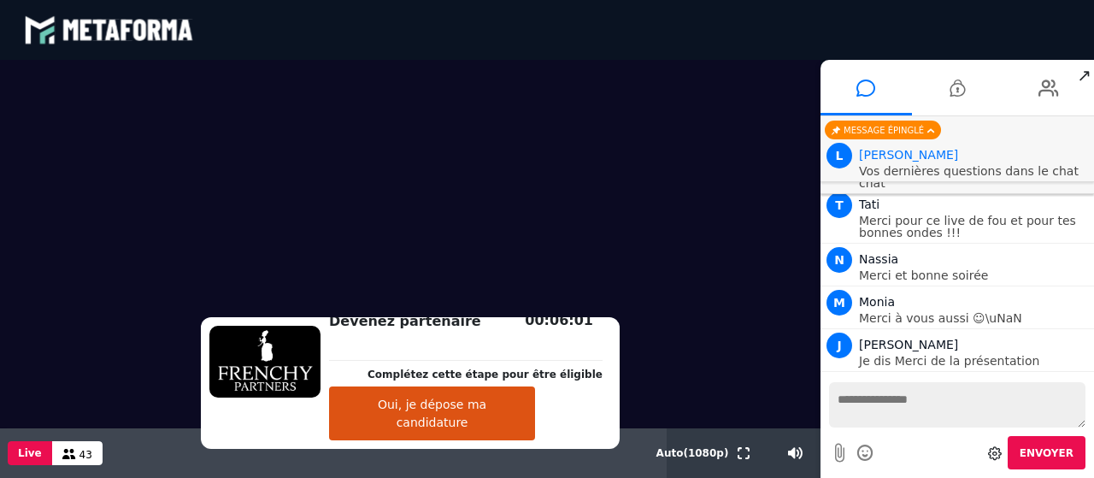
click at [467, 332] on h2 "Devenez partenaire" at bounding box center [465, 321] width 273 height 21
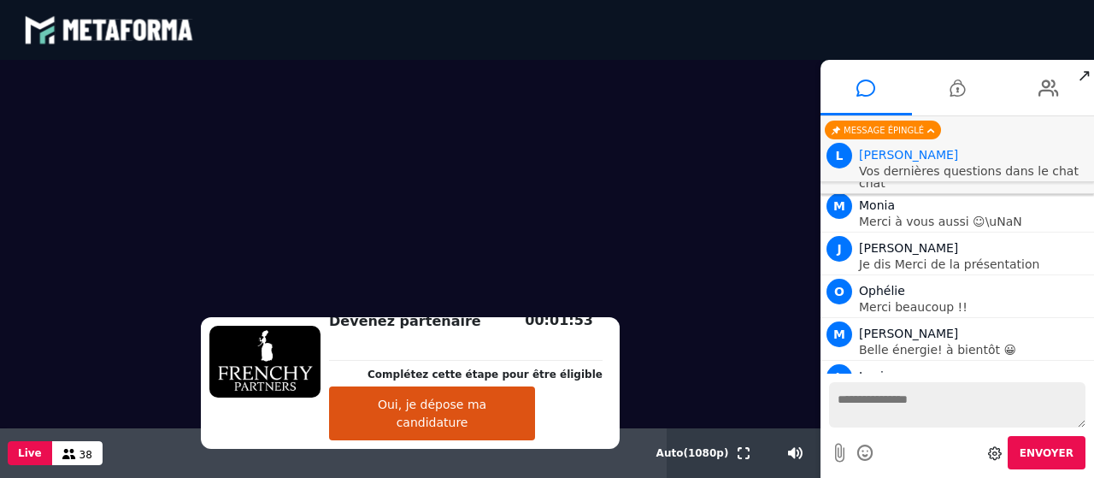
scroll to position [9212, 0]
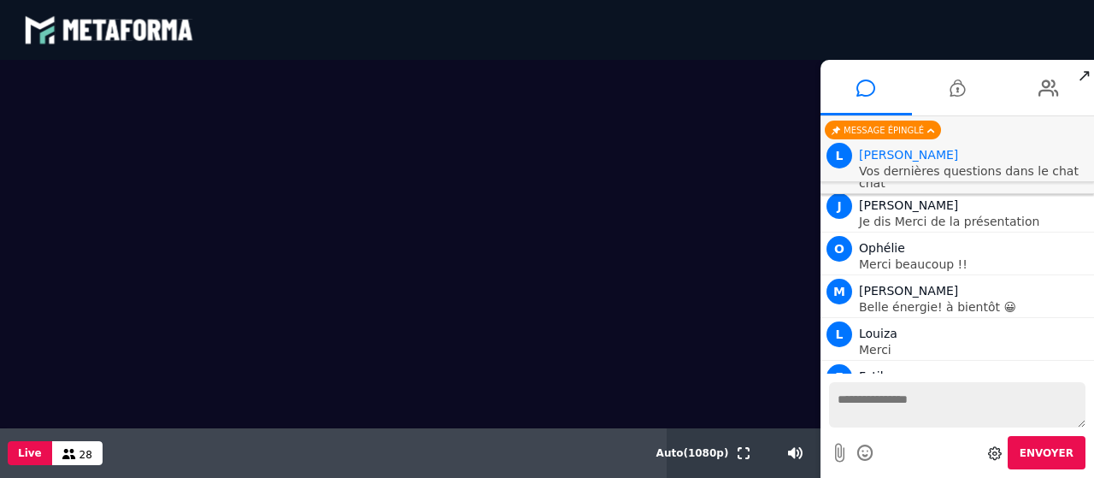
click at [521, 211] on video at bounding box center [410, 244] width 820 height 368
click at [1085, 75] on span "↗" at bounding box center [1084, 75] width 20 height 31
click at [545, 166] on video at bounding box center [410, 244] width 820 height 368
click at [626, 161] on video at bounding box center [410, 244] width 820 height 368
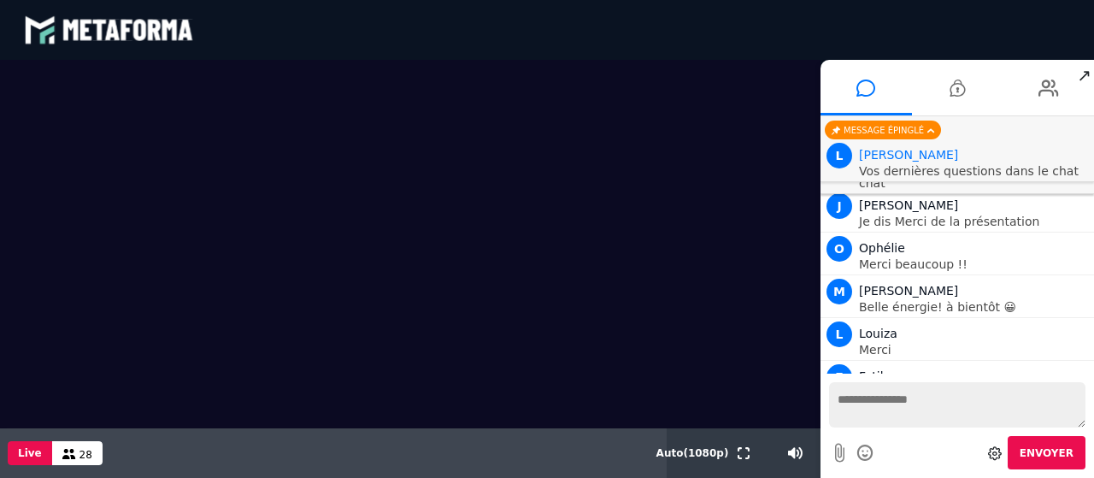
click at [626, 161] on video at bounding box center [410, 244] width 820 height 368
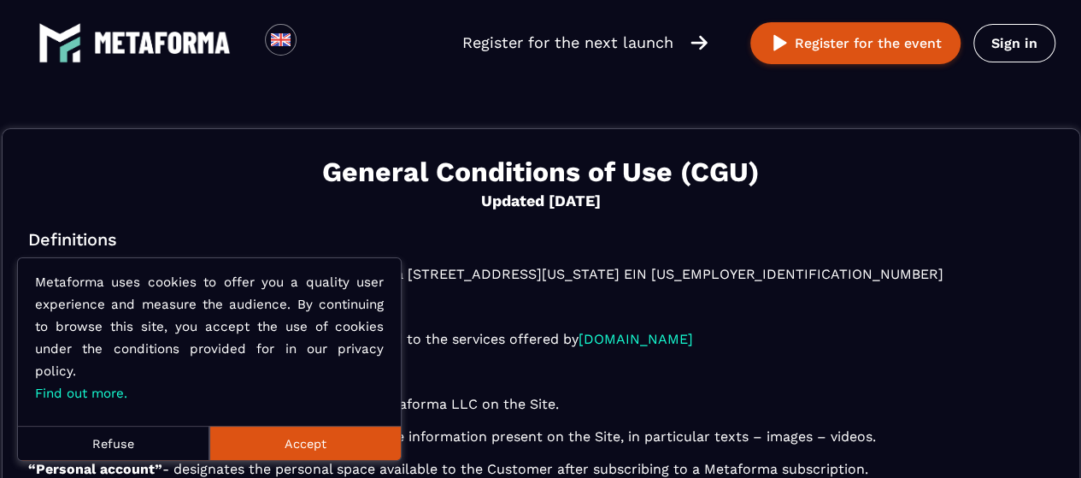
click at [273, 447] on button "Accept" at bounding box center [304, 443] width 191 height 34
